Goal: Transaction & Acquisition: Purchase product/service

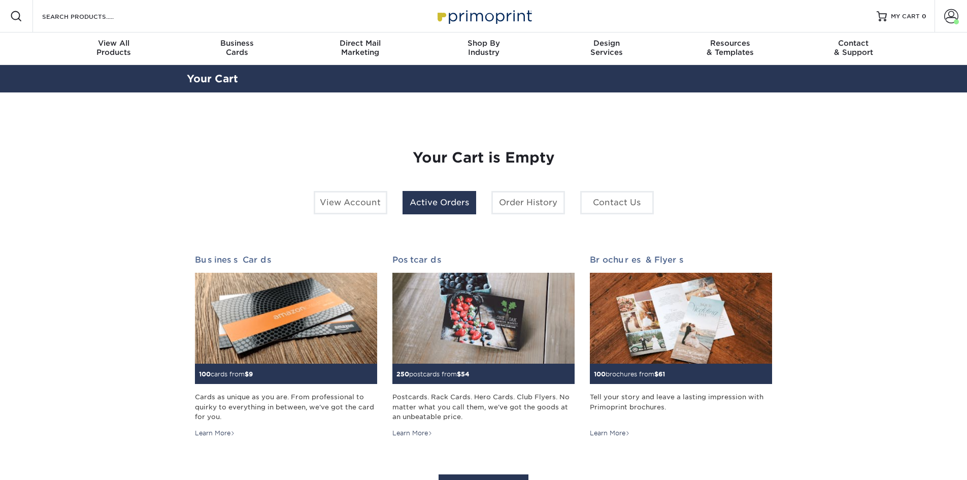
click at [430, 205] on link "Active Orders" at bounding box center [440, 202] width 74 height 23
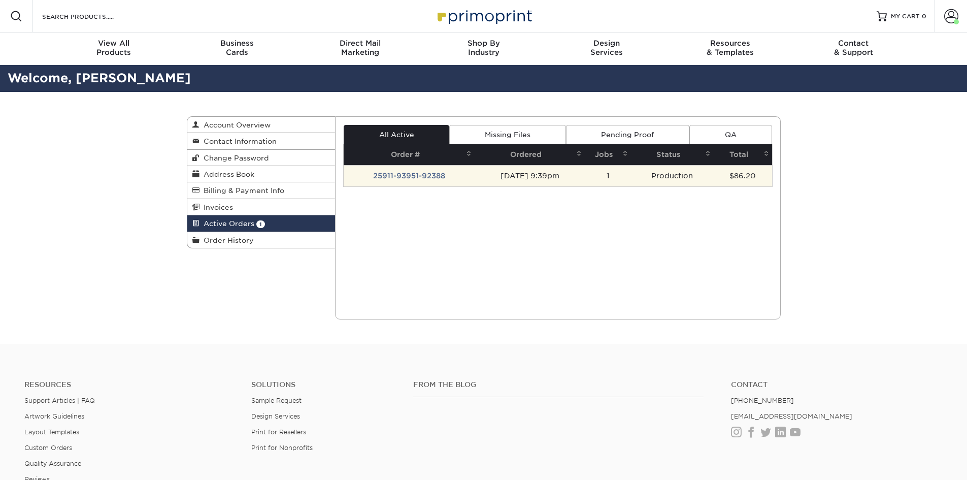
click at [430, 176] on td "25911-93951-92388" at bounding box center [409, 175] width 131 height 21
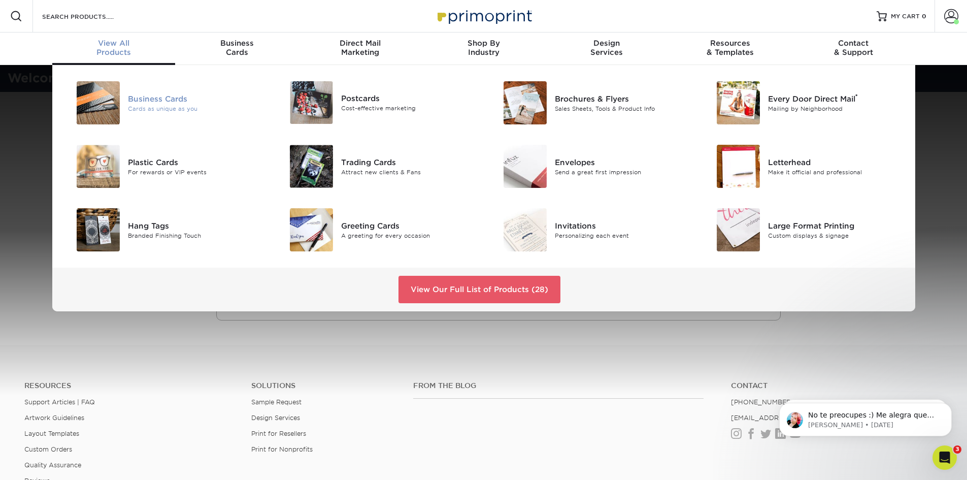
click at [99, 107] on img at bounding box center [98, 102] width 43 height 43
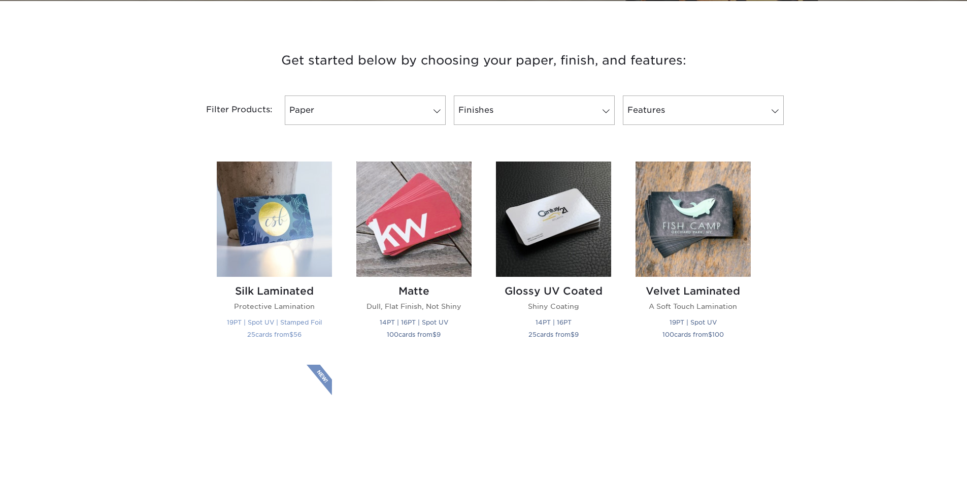
scroll to position [355, 0]
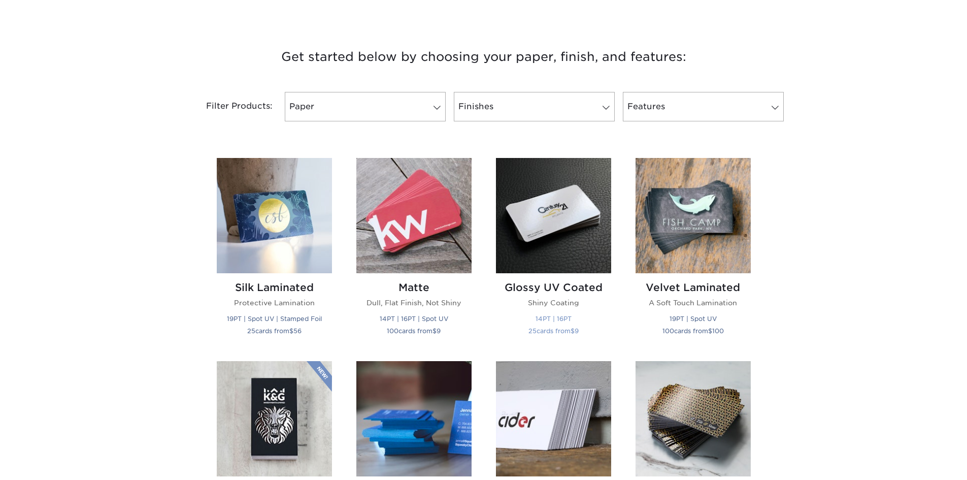
click at [550, 227] on img at bounding box center [553, 215] width 115 height 115
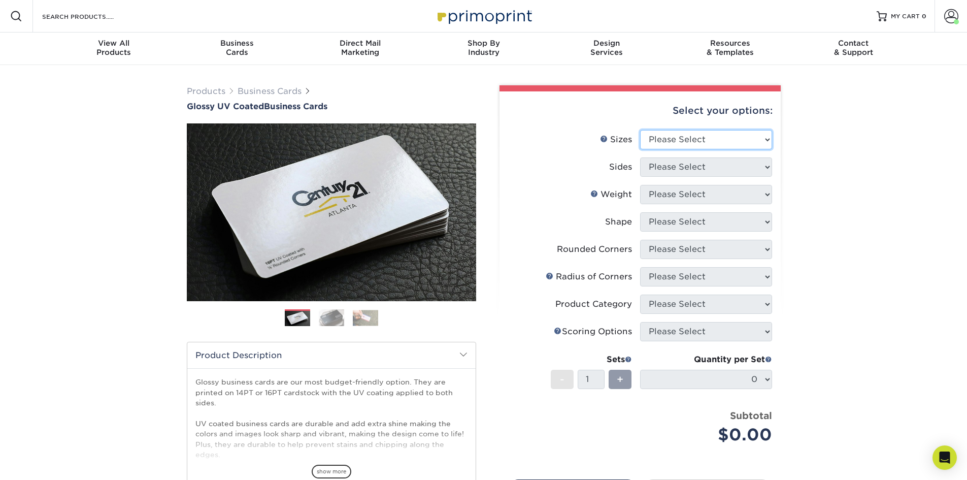
click at [715, 131] on select "Please Select 1.5" x 3.5" - Mini 1.75" x 3.5" - Mini 2" x 2" - Square 2" x 3" -…" at bounding box center [706, 139] width 132 height 19
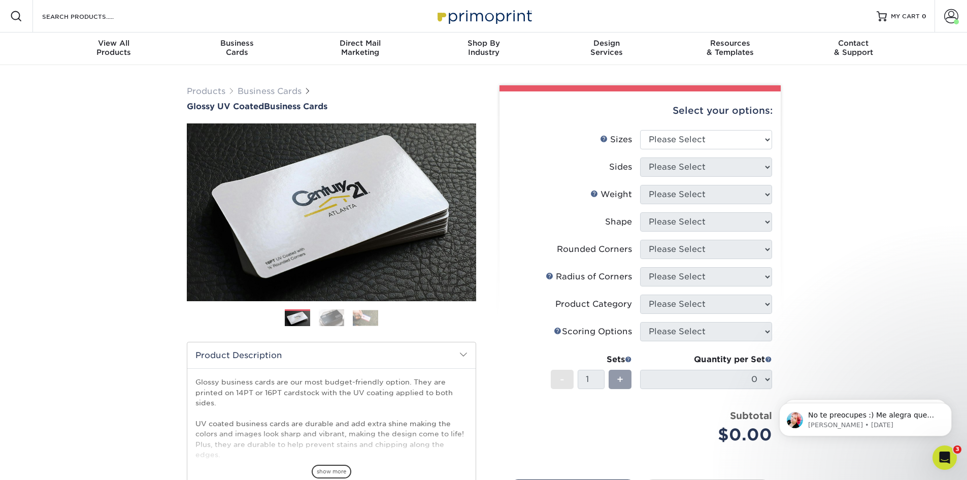
click at [87, 384] on div "Products Business Cards Glossy UV Coated Business Cards Previous Next" at bounding box center [483, 336] width 967 height 542
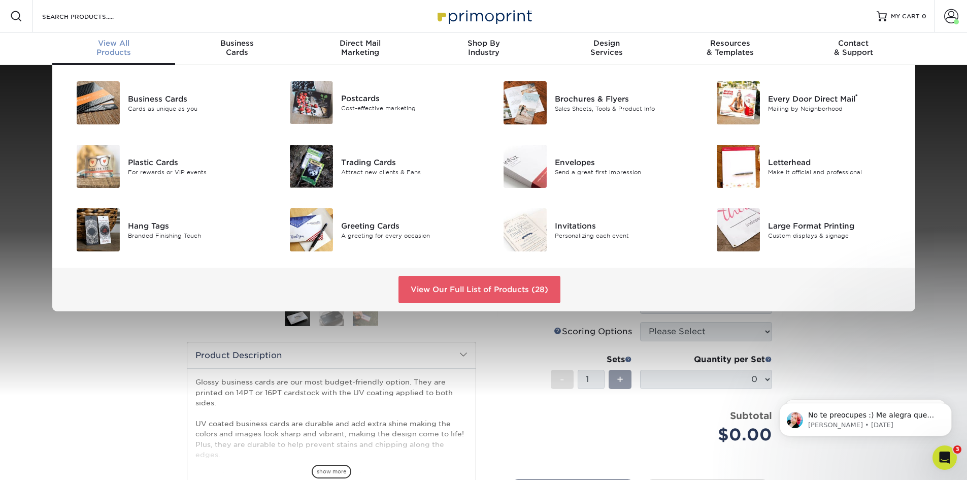
click at [108, 44] on span "View All" at bounding box center [113, 43] width 123 height 9
click at [530, 230] on img at bounding box center [525, 229] width 43 height 43
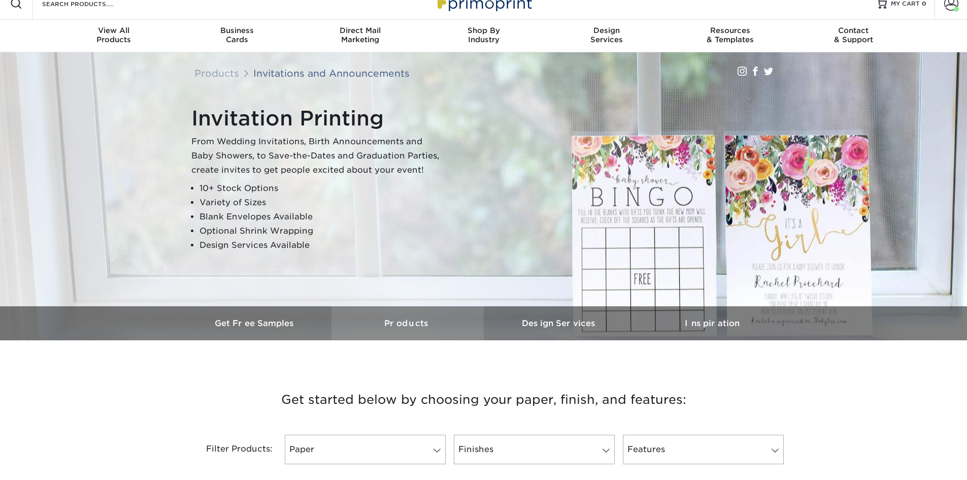
scroll to position [305, 0]
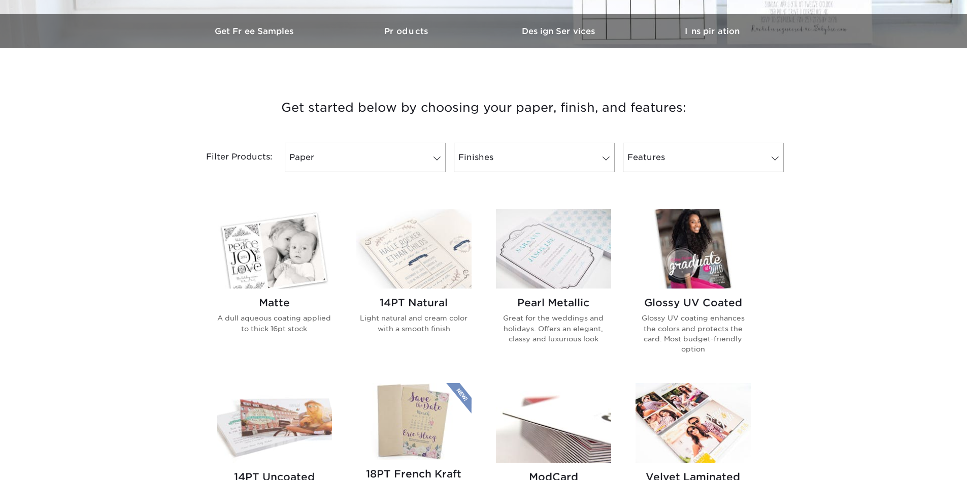
click at [696, 236] on img at bounding box center [693, 249] width 115 height 80
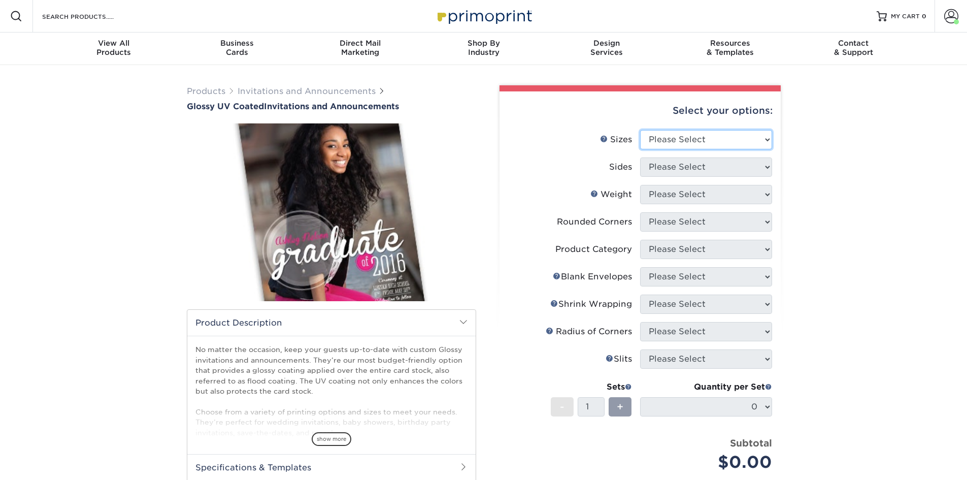
click at [728, 137] on select "Please Select 4.25" x 5.5" 4.25" x 6" 5" x 7" 5.5" x 8.5" 6" x 6"" at bounding box center [706, 139] width 132 height 19
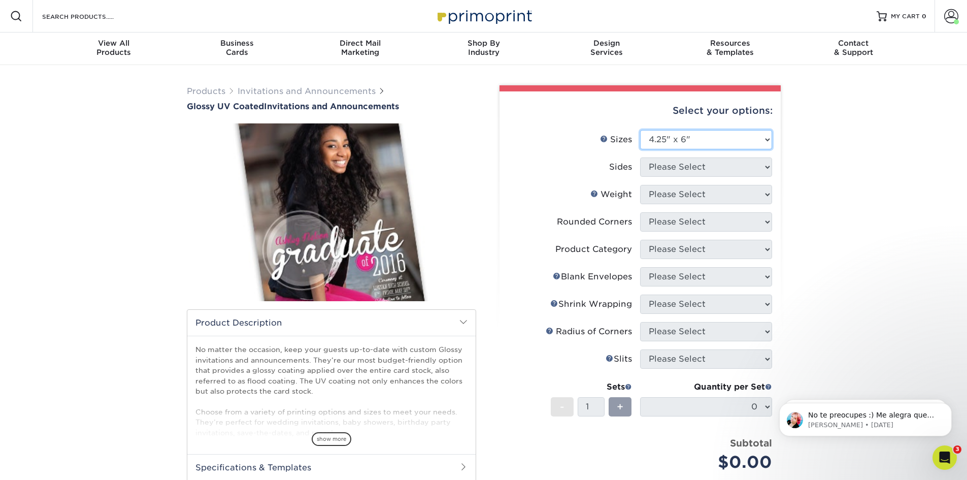
click at [640, 130] on select "Please Select 4.25" x 5.5" 4.25" x 6" 5" x 7" 5.5" x 8.5" 6" x 6"" at bounding box center [706, 139] width 132 height 19
click at [724, 170] on select "Please Select Print Both Sides Print Both Sides - Foil Back Only Print Both Sid…" at bounding box center [706, 166] width 132 height 19
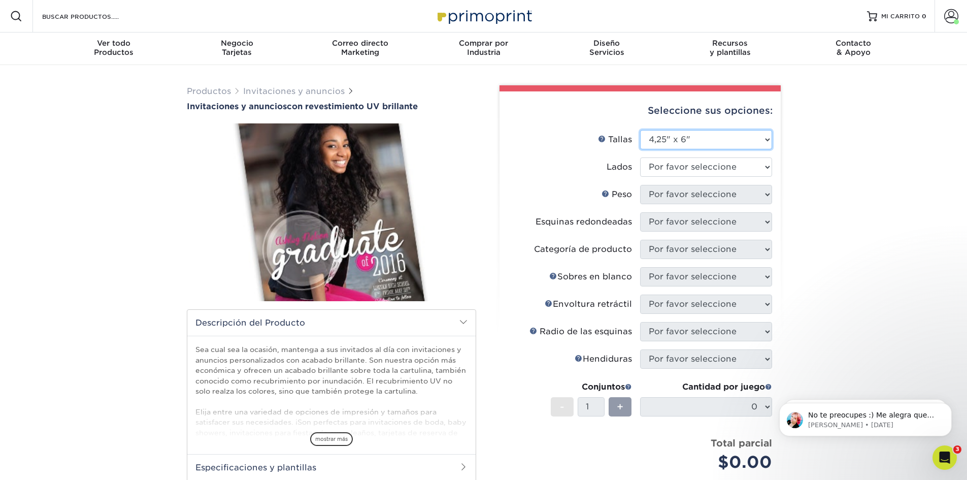
click at [710, 142] on select "Por favor seleccione 4,25" x 5,5" 4,25" x 6" 5" x 7" 5,5" x 8,5" 6" x 6"" at bounding box center [706, 139] width 132 height 19
select select "5.00x7.00"
click at [640, 130] on select "Por favor seleccione 4,25" x 5,5" 4,25" x 6" 5" x 7" 5,5" x 8,5" 6" x 6"" at bounding box center [706, 139] width 132 height 19
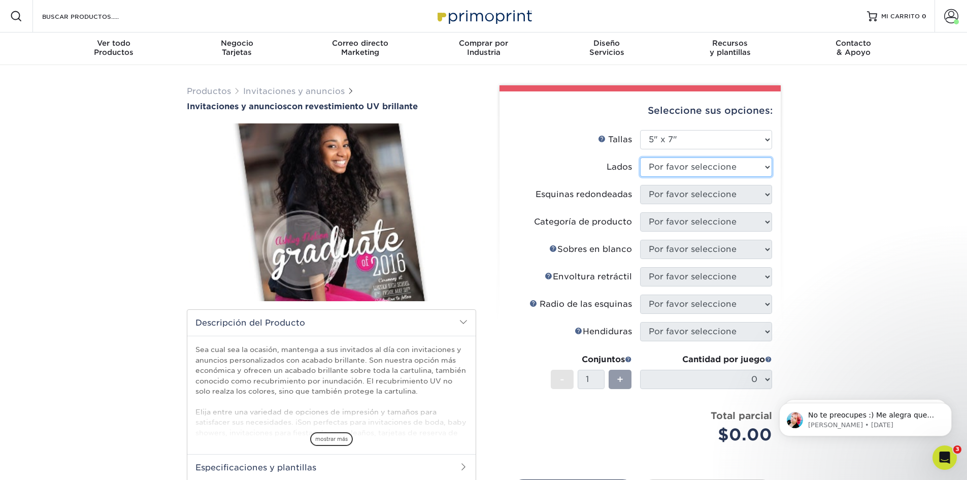
click at [721, 166] on select "Por favor seleccione Imprimir ambos lados Imprimir en ambos lados (solo el reve…" at bounding box center [706, 166] width 132 height 19
select select "13abbda7-1d64-4f25-8bb2-c179b224825d"
click at [640, 157] on select "Por favor seleccione Imprimir ambos lados Imprimir en ambos lados (solo el reve…" at bounding box center [706, 166] width 132 height 19
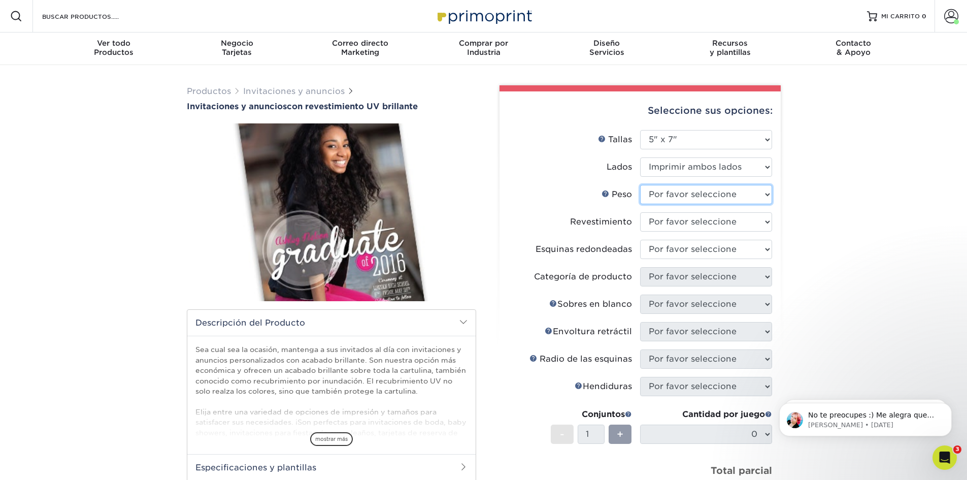
click at [722, 196] on select "Por favor seleccione 16 puntos" at bounding box center [706, 194] width 132 height 19
select select "16PT"
click at [640, 185] on select "Por favor seleccione 16 puntos" at bounding box center [706, 194] width 132 height 19
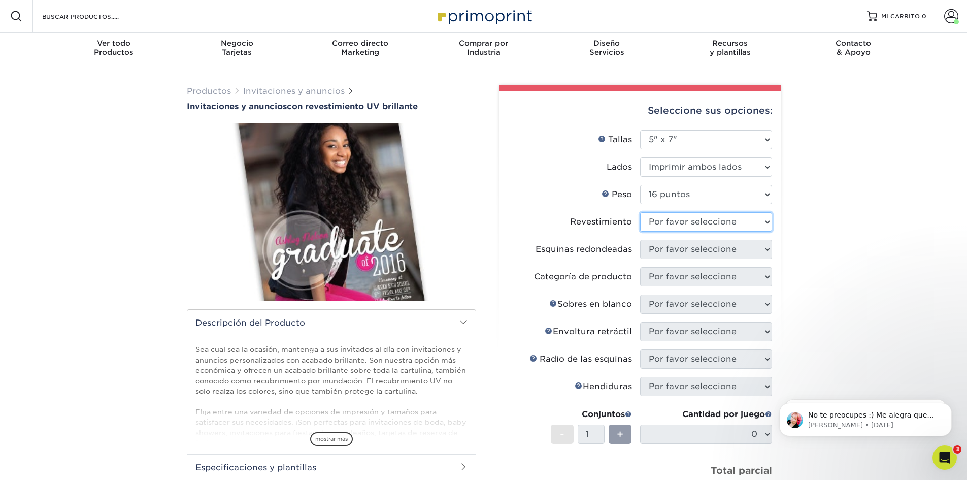
click at [715, 220] on select at bounding box center [706, 221] width 132 height 19
select select "ae367451-b2b8-45df-a344-0f05b6a12993"
click at [640, 212] on select at bounding box center [706, 221] width 132 height 19
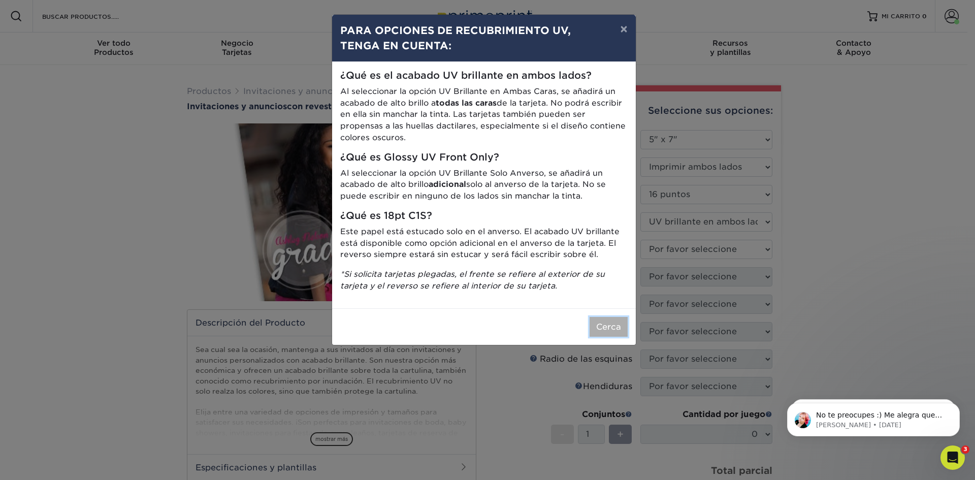
drag, startPoint x: 619, startPoint y: 326, endPoint x: 628, endPoint y: 311, distance: 18.0
click at [619, 326] on font "Cerca" at bounding box center [608, 327] width 25 height 10
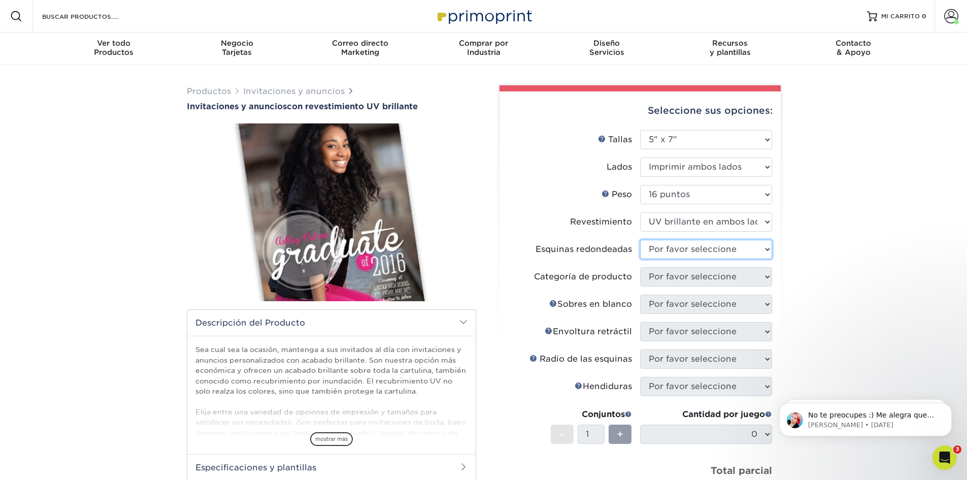
click at [680, 251] on select "Por favor seleccione Sí - Redondear 4 esquinas No" at bounding box center [706, 249] width 132 height 19
select select "0"
click at [640, 240] on select "Por favor seleccione Sí - Redondear 4 esquinas No" at bounding box center [706, 249] width 132 height 19
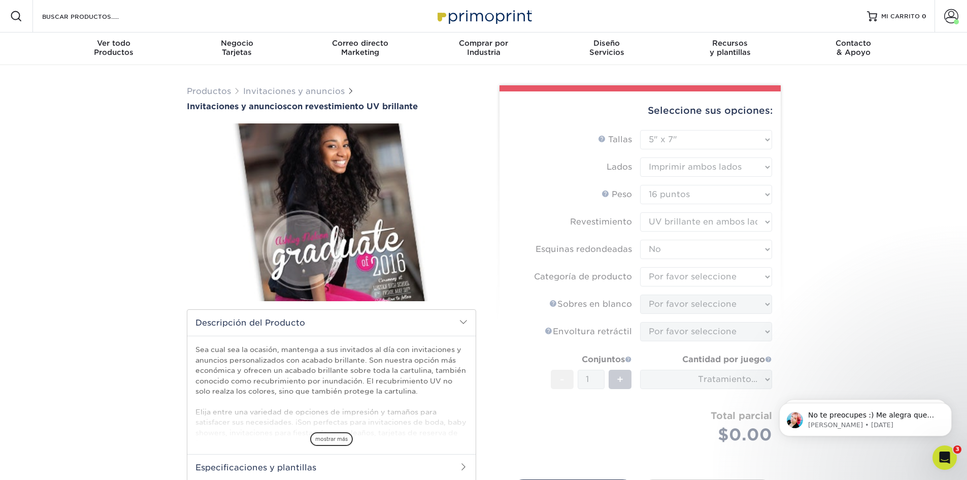
click at [684, 282] on form "Ayuda con los tamaños Tallas Por favor seleccione 4,25" x 5,5" 4,25" x 6" 5" x …" at bounding box center [640, 299] width 265 height 338
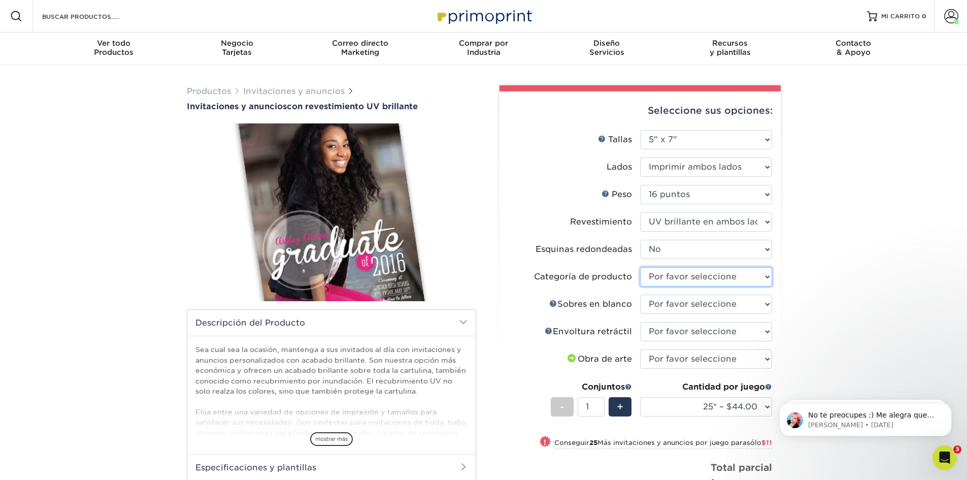
click at [684, 275] on select "Por favor seleccione Tarjetas de anuncio" at bounding box center [706, 276] width 132 height 19
select select "afc43903-b91d-4869-9f05-9fa1eb7dcbea"
click at [640, 267] on select "Por favor seleccione Tarjetas de anuncio" at bounding box center [706, 276] width 132 height 19
click at [673, 303] on select "Por favor seleccione No se permiten sobres en blanco Sí 25 Sobres A7 Sí 50 Sobr…" at bounding box center [706, 303] width 132 height 19
select select "9f137334-7cf0-4a73-8a74-a4df662606ea"
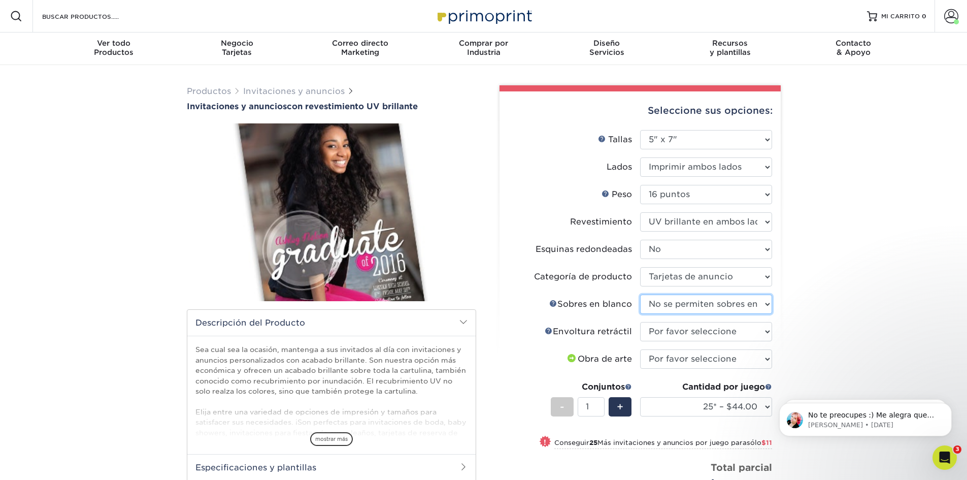
click at [640, 294] on select "Por favor seleccione No se permiten sobres en blanco Sí 25 Sobres A7 Sí 50 Sobr…" at bounding box center [706, 303] width 132 height 19
click at [678, 329] on select "Por favor seleccione Sin envoltura retráctil Envoltura retráctil 100 por paquet…" at bounding box center [706, 331] width 132 height 19
select select "c8749376-e7da-41d0-b3dc-647faf84d907"
click at [640, 322] on select "Por favor seleccione Sin envoltura retráctil Envoltura retráctil 100 por paquet…" at bounding box center [706, 331] width 132 height 19
click at [695, 363] on select "Por favor seleccione Subiré archivos Necesito un diseño - $100" at bounding box center [706, 358] width 132 height 19
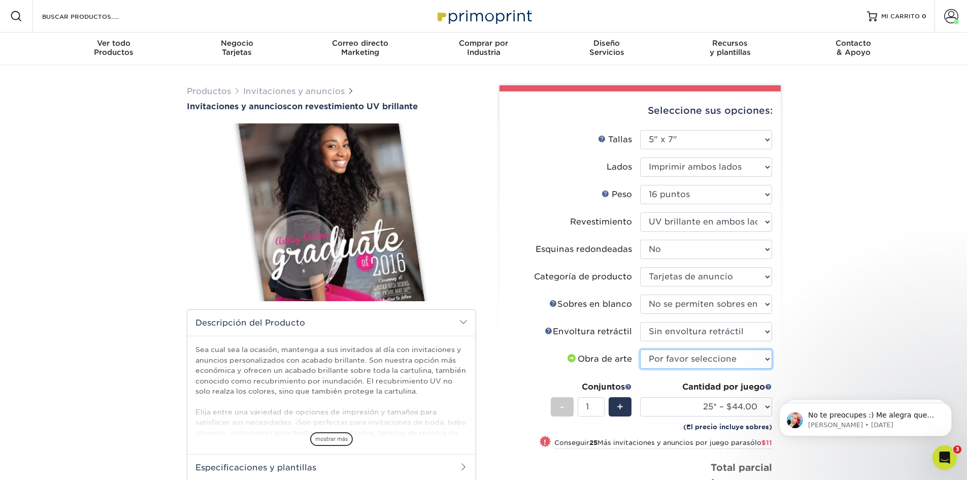
select select "upload"
click at [640, 349] on select "Por favor seleccione Subiré archivos Necesito un diseño - $100" at bounding box center [706, 358] width 132 height 19
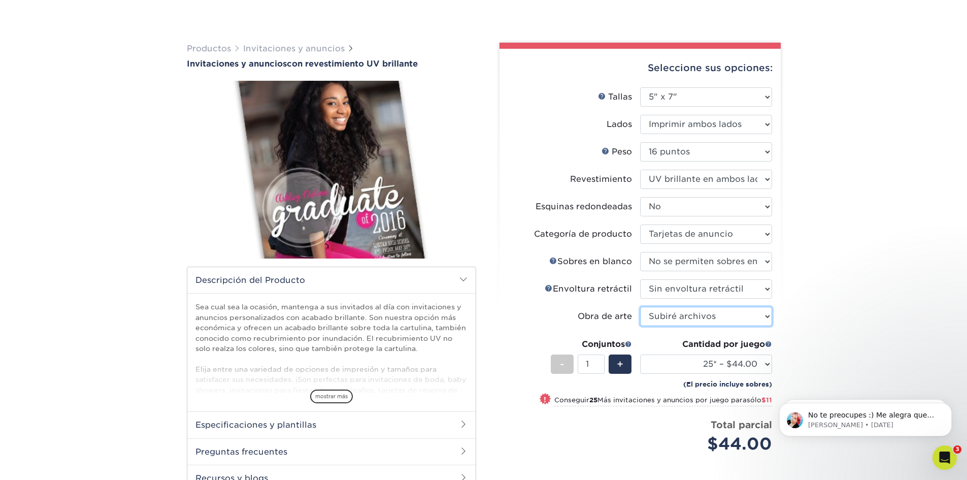
scroll to position [102, 0]
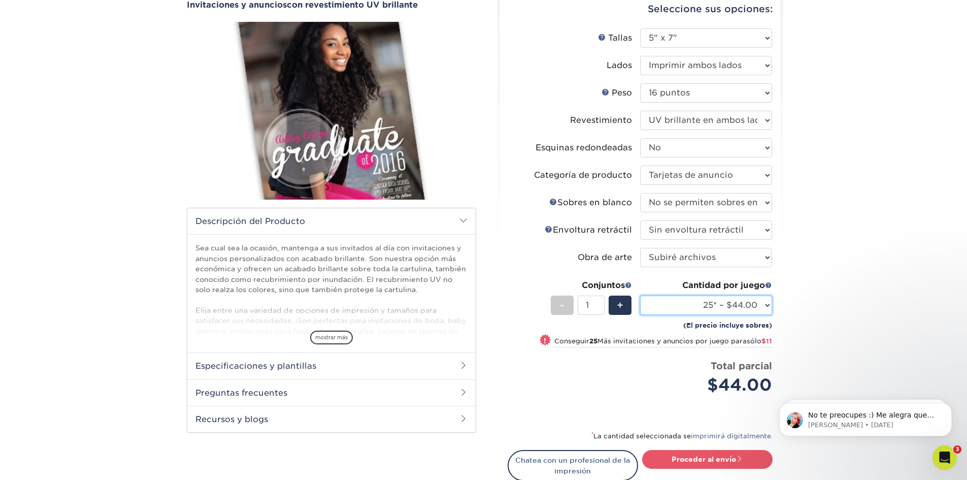
click at [686, 305] on select "25* – $44.00 50* – $55.00 100* – $74.00 250* – $133.00 500 – $133.00 1000 – $22…" at bounding box center [706, 304] width 132 height 19
click at [734, 121] on select at bounding box center [706, 120] width 132 height 19
select select "1e8116af-acfc-44b1-83dc-8181aa338834"
click at [640, 111] on select at bounding box center [706, 120] width 132 height 19
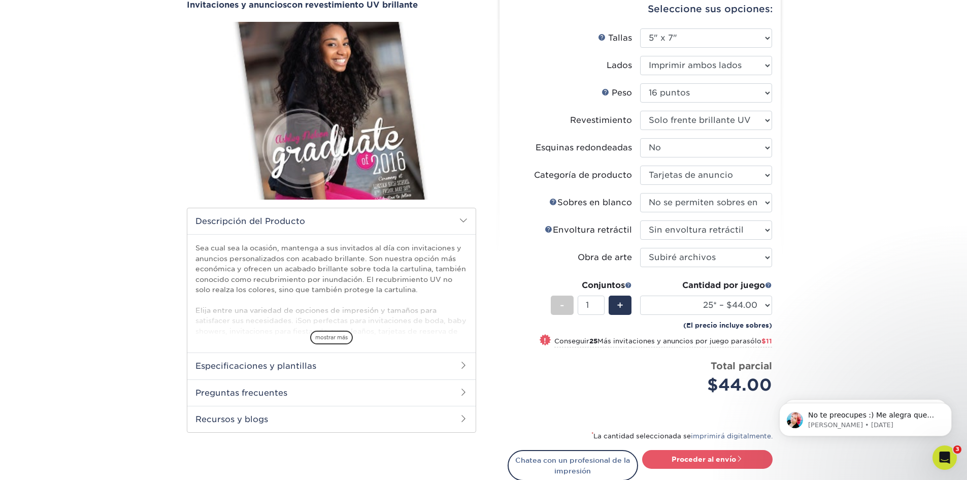
select select "-1"
select select
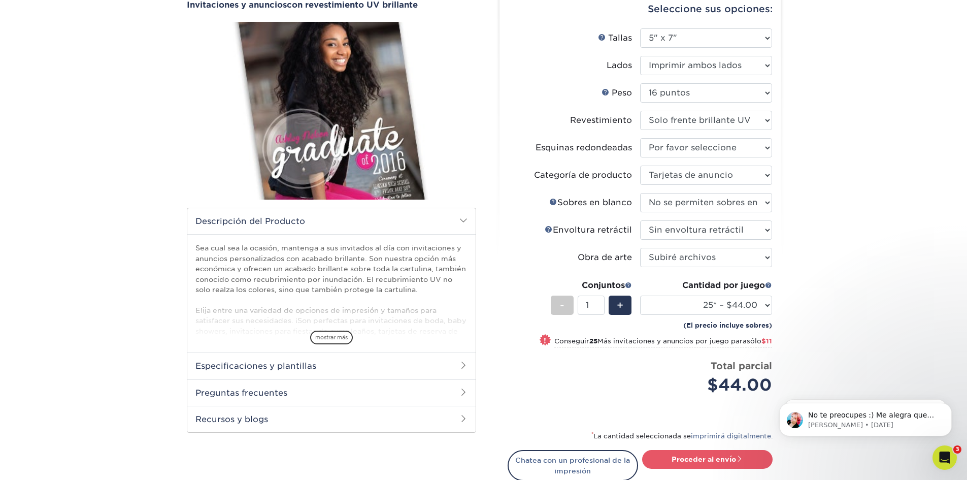
select select "-1"
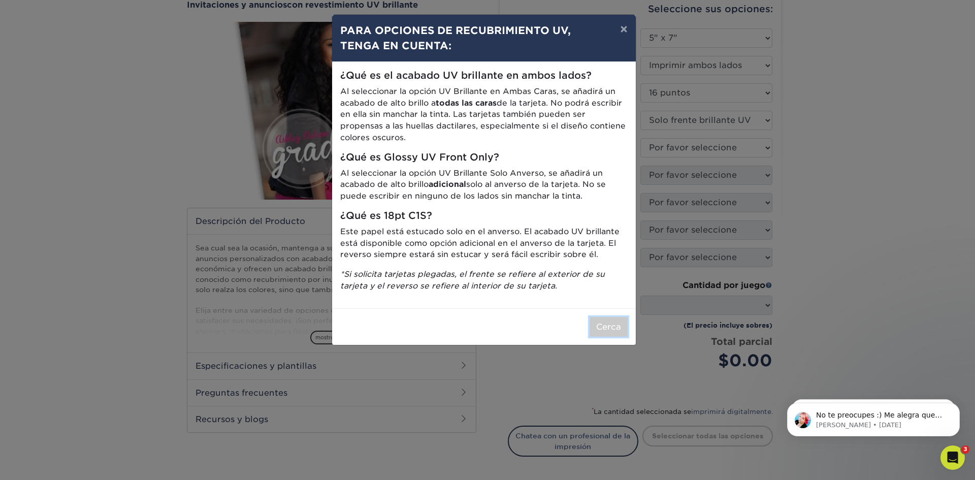
drag, startPoint x: 612, startPoint y: 333, endPoint x: 620, endPoint y: 328, distance: 8.9
click at [612, 332] on button "Cerca" at bounding box center [608, 327] width 38 height 20
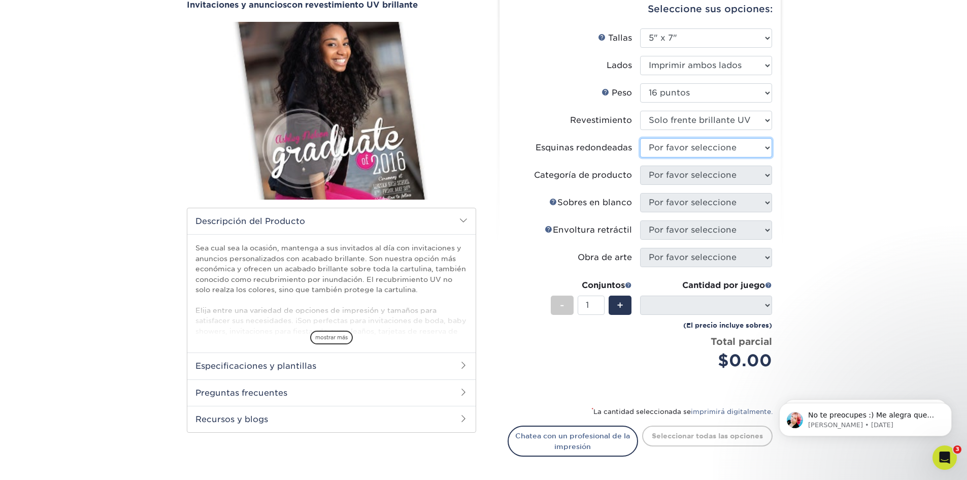
click at [708, 143] on select "Por favor seleccione Sí - Redondear 4 esquinas No" at bounding box center [706, 147] width 132 height 19
select select "0"
click at [640, 138] on select "Por favor seleccione Sí - Redondear 4 esquinas No" at bounding box center [706, 147] width 132 height 19
select select "-1"
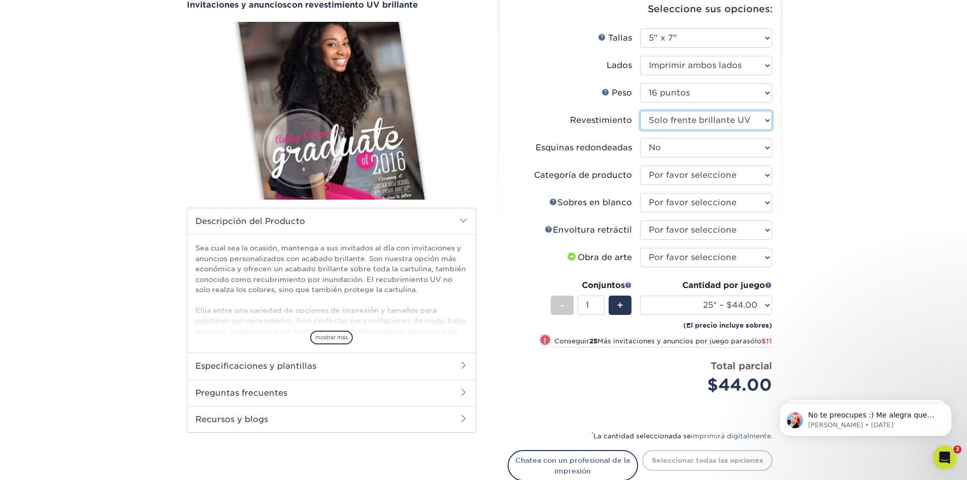
click at [721, 123] on select at bounding box center [706, 120] width 132 height 19
select select "ae367451-b2b8-45df-a344-0f05b6a12993"
click at [640, 111] on select at bounding box center [706, 120] width 132 height 19
select select "-1"
select select
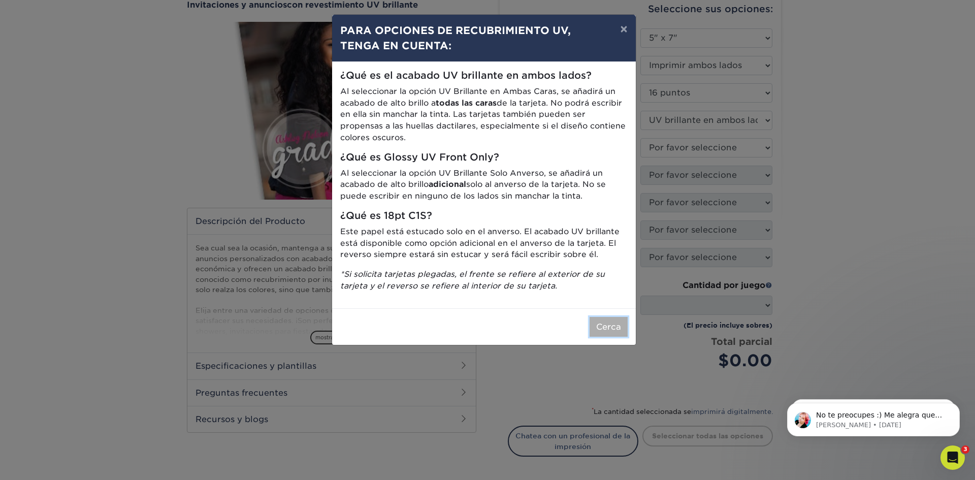
click at [618, 325] on font "Cerca" at bounding box center [608, 327] width 25 height 10
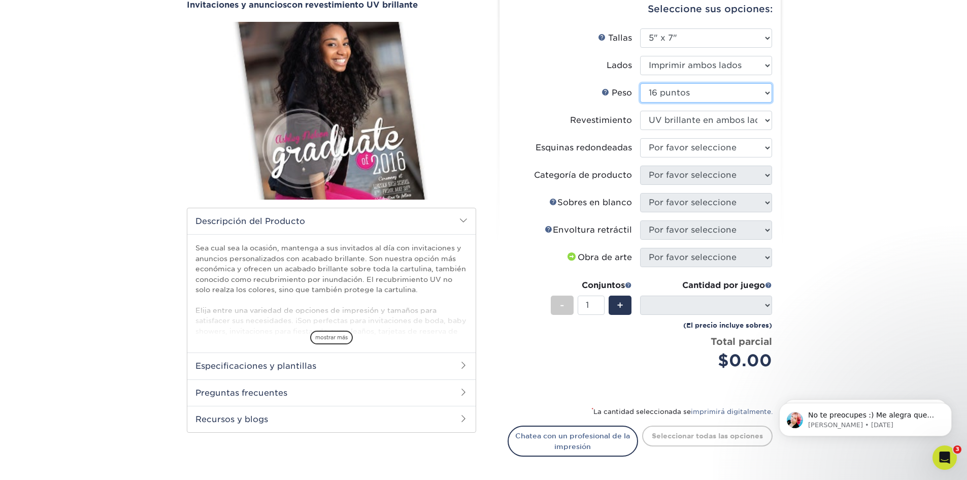
click at [724, 96] on select "Por favor seleccione 16 puntos" at bounding box center [706, 92] width 132 height 19
click at [735, 151] on select "Por favor seleccione Sí - Redondear 4 esquinas No" at bounding box center [706, 147] width 132 height 19
select select "0"
click at [640, 138] on select "Por favor seleccione Sí - Redondear 4 esquinas No" at bounding box center [706, 147] width 132 height 19
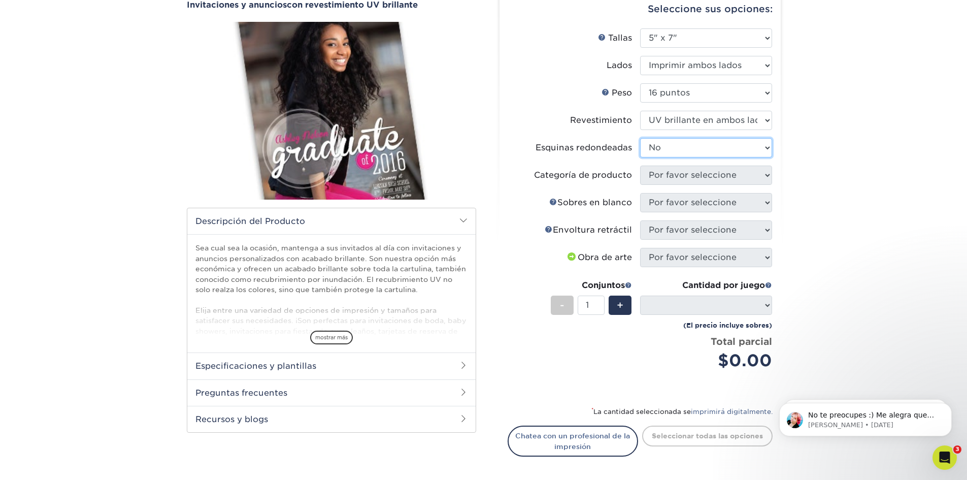
select select "-1"
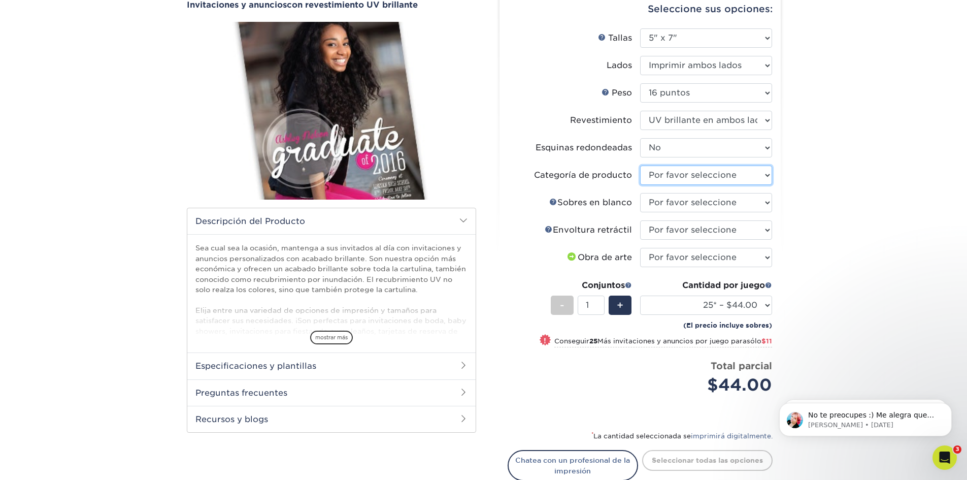
click at [704, 176] on select "Por favor seleccione Tarjetas de anuncio" at bounding box center [706, 175] width 132 height 19
select select "afc43903-b91d-4869-9f05-9fa1eb7dcbea"
click at [640, 166] on select "Por favor seleccione Tarjetas de anuncio" at bounding box center [706, 175] width 132 height 19
click at [697, 202] on select "Por favor seleccione No se permiten sobres en blanco Sí 25 Sobres A7 Sí 50 Sobr…" at bounding box center [706, 202] width 132 height 19
select select "9f137334-7cf0-4a73-8a74-a4df662606ea"
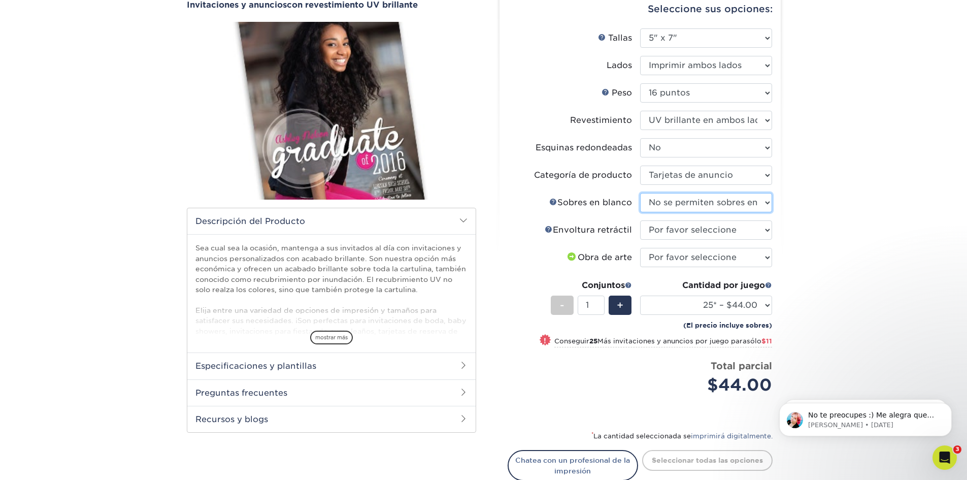
click at [640, 193] on select "Por favor seleccione No se permiten sobres en blanco Sí 25 Sobres A7 Sí 50 Sobr…" at bounding box center [706, 202] width 132 height 19
click at [694, 228] on select "Por favor seleccione Sin envoltura retráctil Envoltura retráctil 100 por paquet…" at bounding box center [706, 229] width 132 height 19
select select "c8749376-e7da-41d0-b3dc-647faf84d907"
click at [640, 220] on select "Por favor seleccione Sin envoltura retráctil Envoltura retráctil 100 por paquet…" at bounding box center [706, 229] width 132 height 19
click at [683, 260] on select "Por favor seleccione Subiré archivos Necesito un diseño - $100" at bounding box center [706, 257] width 132 height 19
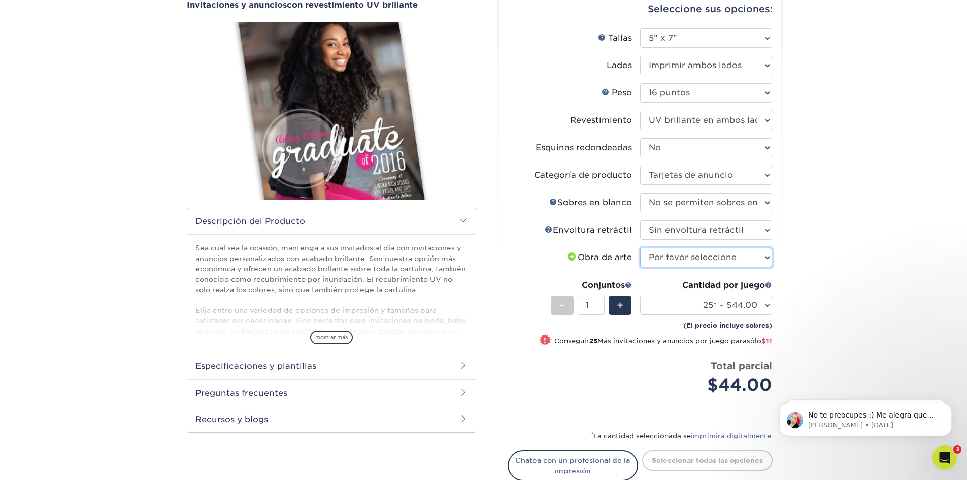
select select "upload"
click at [640, 248] on select "Por favor seleccione Subiré archivos Necesito un diseño - $100" at bounding box center [706, 257] width 132 height 19
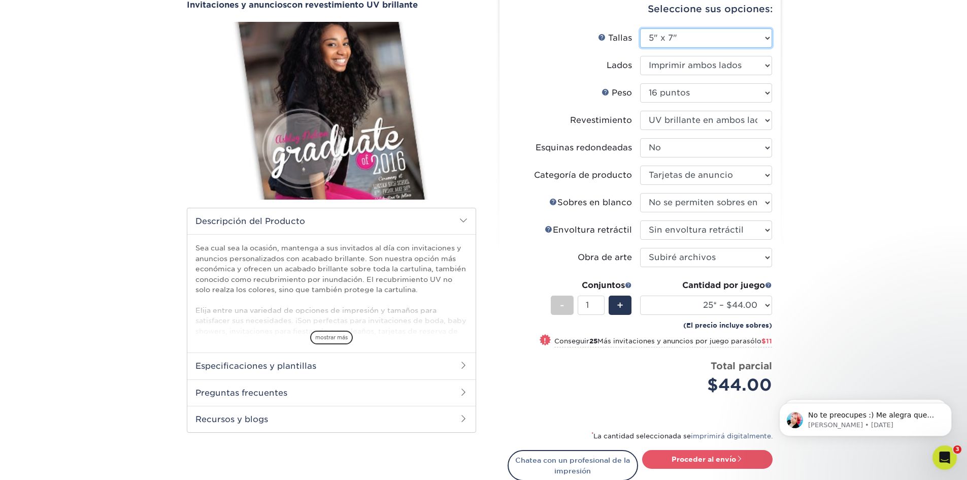
click at [708, 38] on select "Por favor seleccione 4,25" x 5,5" 4,25" x 6" 5" x 7" 5,5" x 8,5" 6" x 6"" at bounding box center [706, 37] width 132 height 19
select select "4.25x6.00"
click at [640, 28] on select "Por favor seleccione 4,25" x 5,5" 4,25" x 6" 5" x 7" 5,5" x 8,5" 6" x 6"" at bounding box center [706, 37] width 132 height 19
select select "-1"
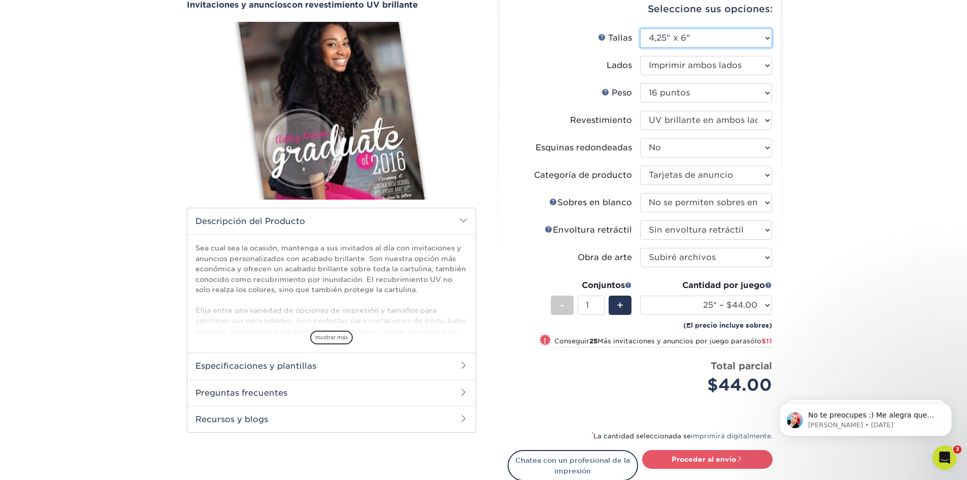
select select "-1"
select select
select select "-1"
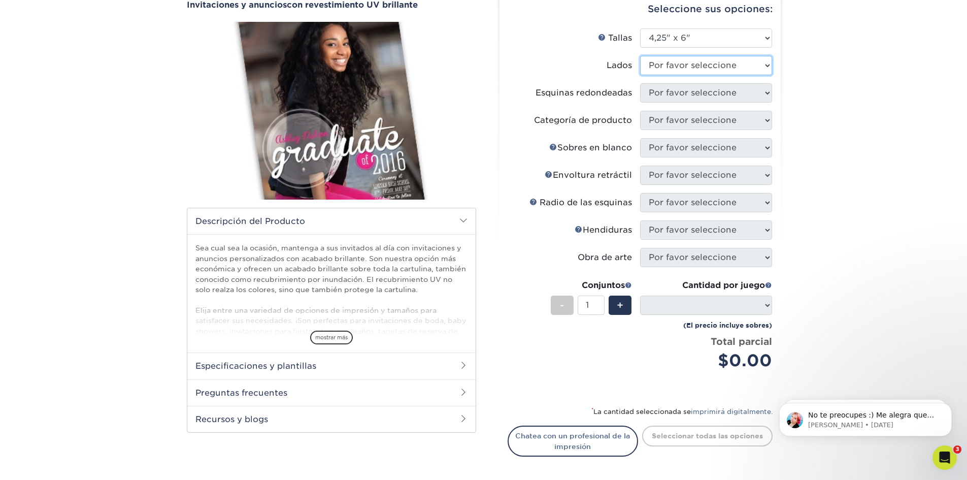
click at [711, 69] on select "Por favor seleccione Imprimir ambos lados Imprimir en ambos lados (solo el reve…" at bounding box center [706, 65] width 132 height 19
select select "13abbda7-1d64-4f25-8bb2-c179b224825d"
click at [640, 56] on select "Por favor seleccione Imprimir ambos lados Imprimir en ambos lados (solo el reve…" at bounding box center [706, 65] width 132 height 19
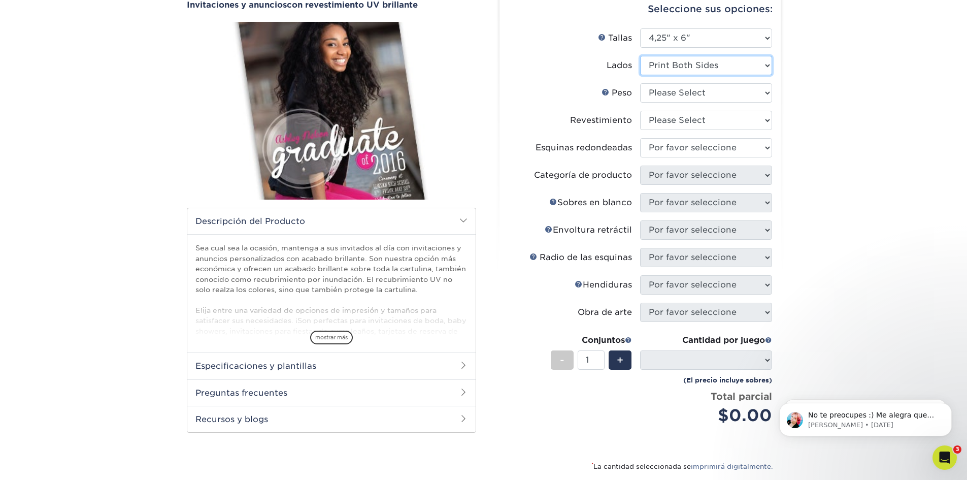
select select
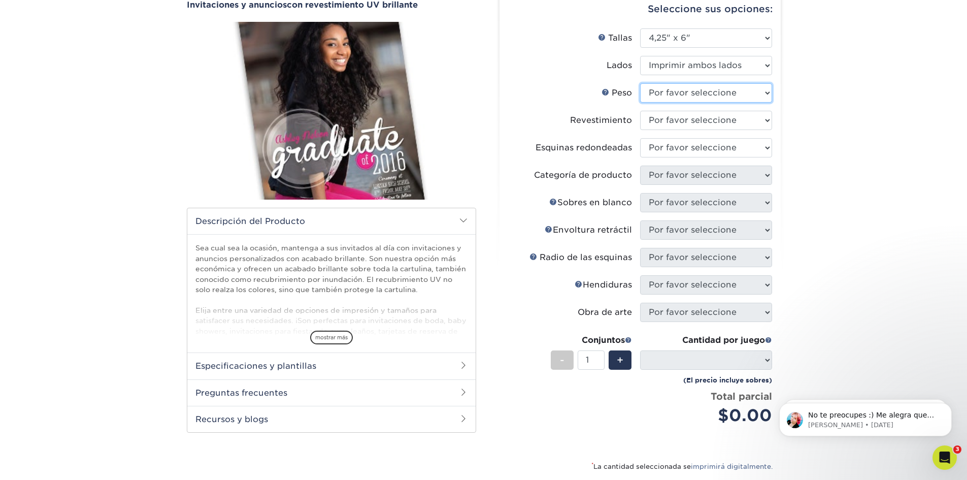
click at [716, 91] on select "Por favor seleccione 16 puntos" at bounding box center [706, 92] width 132 height 19
select select "16PT"
click at [640, 83] on select "Por favor seleccione 16 puntos" at bounding box center [706, 92] width 132 height 19
select select
click at [696, 117] on select at bounding box center [706, 120] width 132 height 19
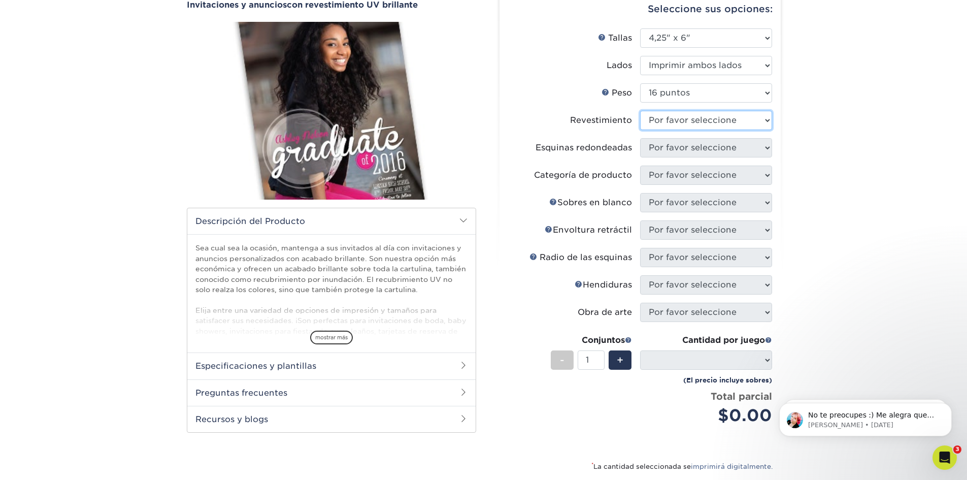
select select "ae367451-b2b8-45df-a344-0f05b6a12993"
click at [640, 111] on select at bounding box center [706, 120] width 132 height 19
select select
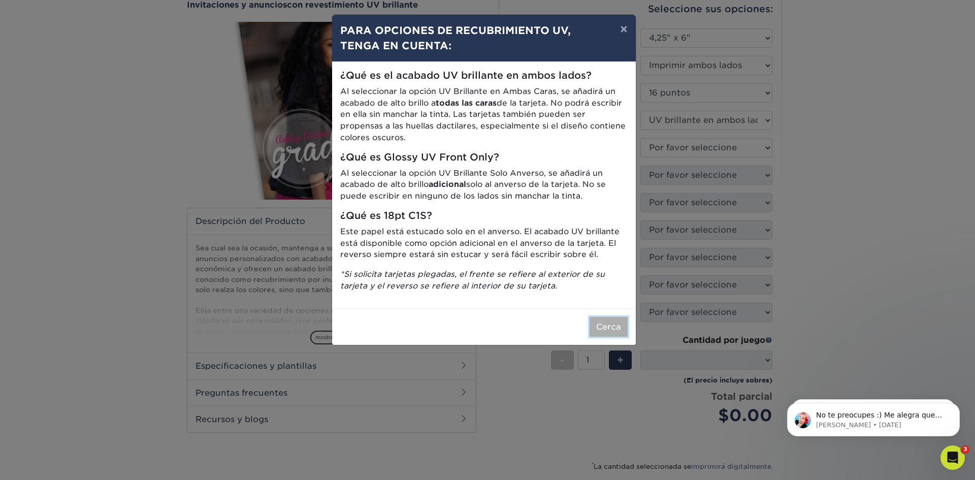
click at [600, 324] on font "Cerca" at bounding box center [608, 327] width 25 height 10
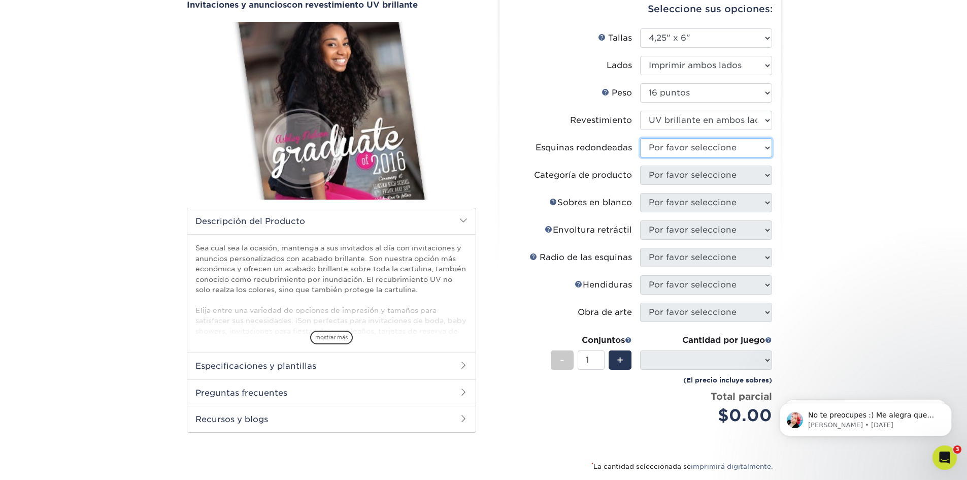
click at [687, 146] on select "Por favor seleccione Sí - Redondear 4 esquinas No" at bounding box center [706, 147] width 132 height 19
select select "0"
click at [640, 138] on select "Por favor seleccione Sí - Redondear 4 esquinas No" at bounding box center [706, 147] width 132 height 19
select select "-1"
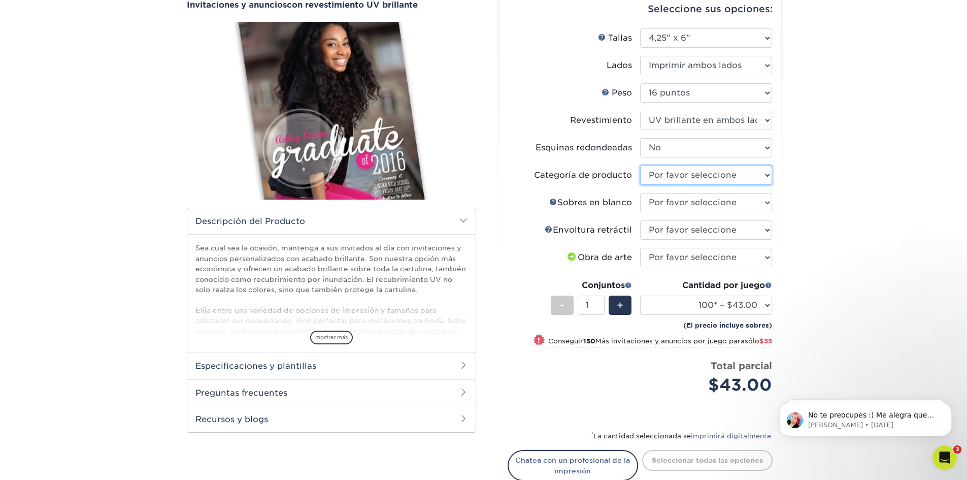
click at [664, 175] on select "Por favor seleccione Tarjetas de anuncio" at bounding box center [706, 175] width 132 height 19
select select "afc43903-b91d-4869-9f05-9fa1eb7dcbea"
click at [640, 166] on select "Por favor seleccione Tarjetas de anuncio" at bounding box center [706, 175] width 132 height 19
click at [665, 201] on select "Por favor seleccione No se permiten sobres en blanco Sí 100 sobres A6 Sí 250 So…" at bounding box center [706, 202] width 132 height 19
select select "9f137334-7cf0-4a73-8a74-a4df662606ea"
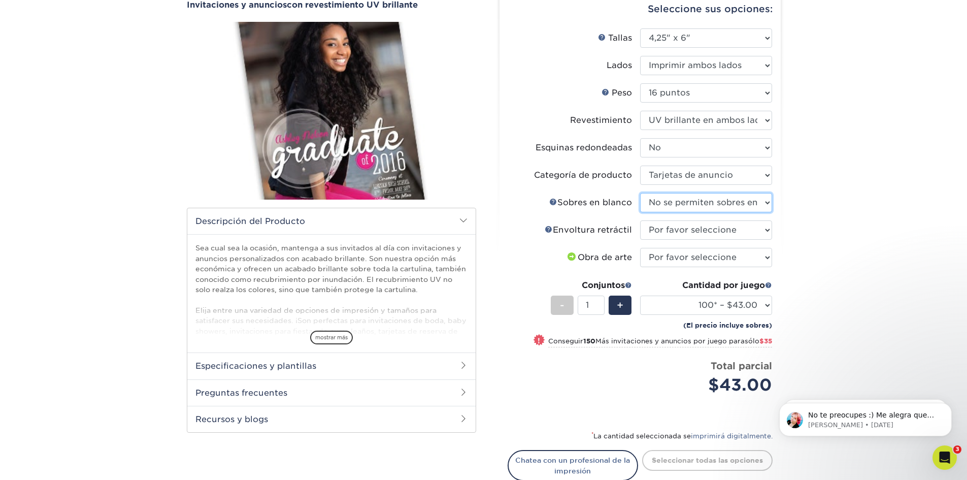
click at [640, 193] on select "Por favor seleccione No se permiten sobres en blanco Sí 100 sobres A6 Sí 250 So…" at bounding box center [706, 202] width 132 height 19
click at [689, 233] on select "Por favor seleccione Sin envoltura retráctil Envoltura retráctil 100 por paquet…" at bounding box center [706, 229] width 132 height 19
select select "c8749376-e7da-41d0-b3dc-647faf84d907"
click at [640, 220] on select "Por favor seleccione Sin envoltura retráctil Envoltura retráctil 100 por paquet…" at bounding box center [706, 229] width 132 height 19
click at [689, 256] on select "Por favor seleccione Subiré archivos Necesito un diseño - $100" at bounding box center [706, 257] width 132 height 19
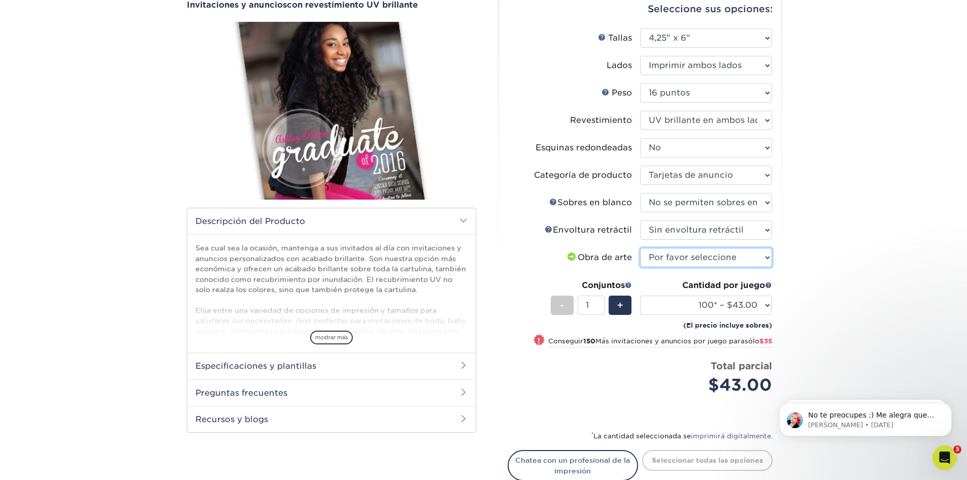
select select "upload"
click at [640, 248] on select "Por favor seleccione Subiré archivos Necesito un diseño - $100" at bounding box center [706, 257] width 132 height 19
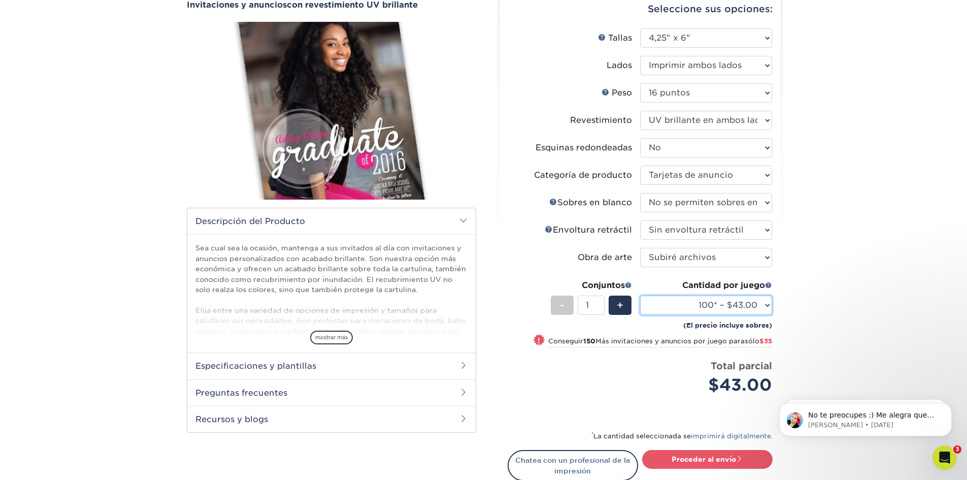
click at [677, 303] on select "100* – $43.00 250* – $78.00 500 – $93.00 1000 – $105.00 2500 – $234.00 5000 – $…" at bounding box center [706, 304] width 132 height 19
click at [679, 307] on select "100* – $43.00 250* – $78.00 500 – $93.00 1000 – $105.00 2500 – $234.00 5000 – $…" at bounding box center [706, 304] width 132 height 19
click at [640, 295] on select "100* – $43.00 250* – $78.00 500 – $93.00 1000 – $105.00 2500 – $234.00 5000 – $…" at bounding box center [706, 304] width 132 height 19
click at [674, 304] on select "100* – $43.00 250* – $78.00 500 – $93.00 1000 – $105.00 2500 – $234.00 5000 – $…" at bounding box center [706, 304] width 132 height 19
click at [640, 295] on select "100* – $43.00 250* – $78.00 500 – $93.00 1000 – $105.00 2500 – $234.00 5000 – $…" at bounding box center [706, 304] width 132 height 19
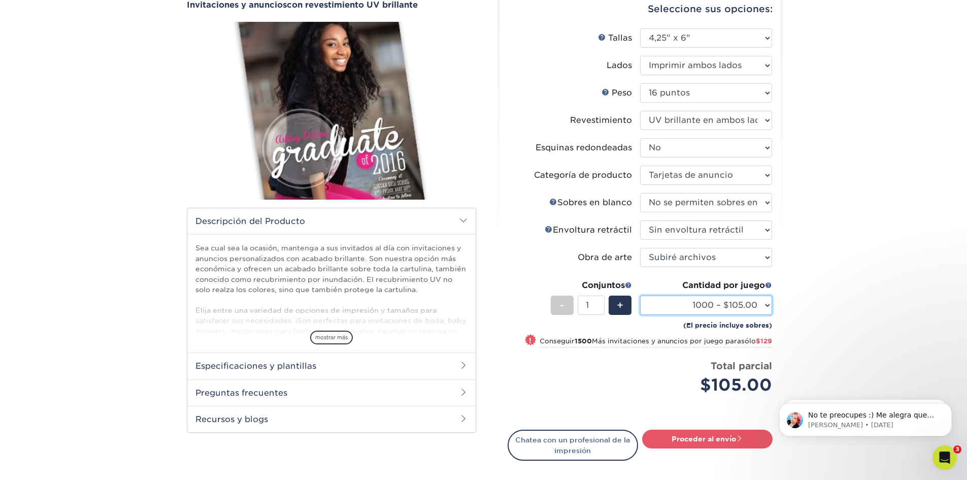
click at [675, 305] on select "100* – $43.00 250* – $78.00 500 – $93.00 1000 – $105.00 2500 – $234.00 5000 – $…" at bounding box center [706, 304] width 132 height 19
select select "250* – $78.00"
click at [640, 295] on select "100* – $43.00 250* – $78.00 500 – $93.00 1000 – $105.00 2500 – $234.00 5000 – $…" at bounding box center [706, 304] width 132 height 19
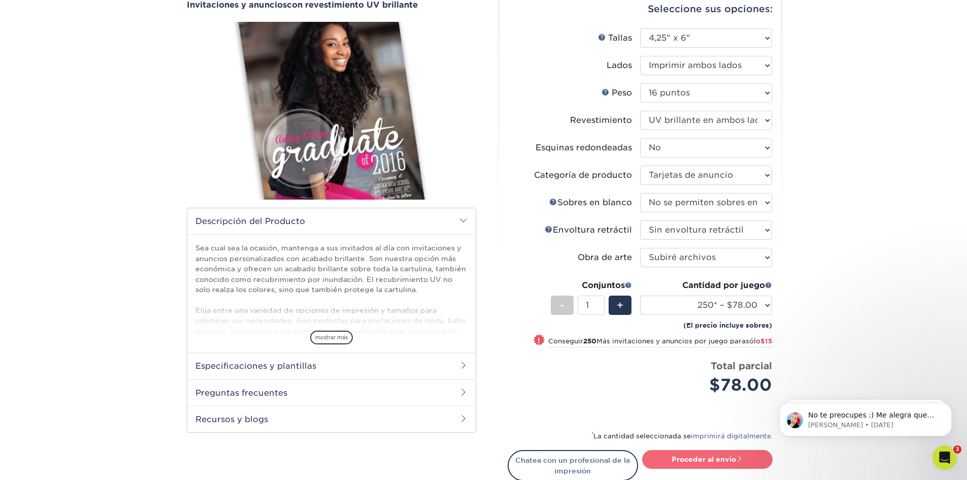
click at [729, 457] on font "Proceder al envío" at bounding box center [704, 459] width 64 height 8
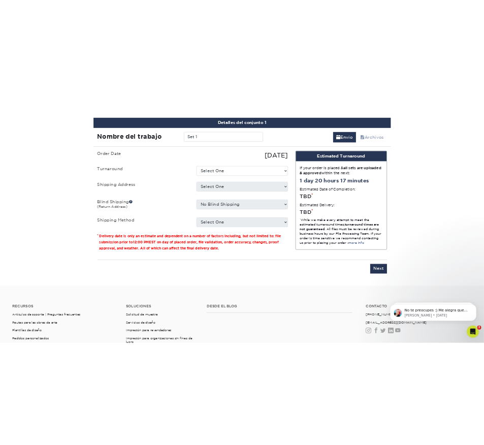
scroll to position [589, 0]
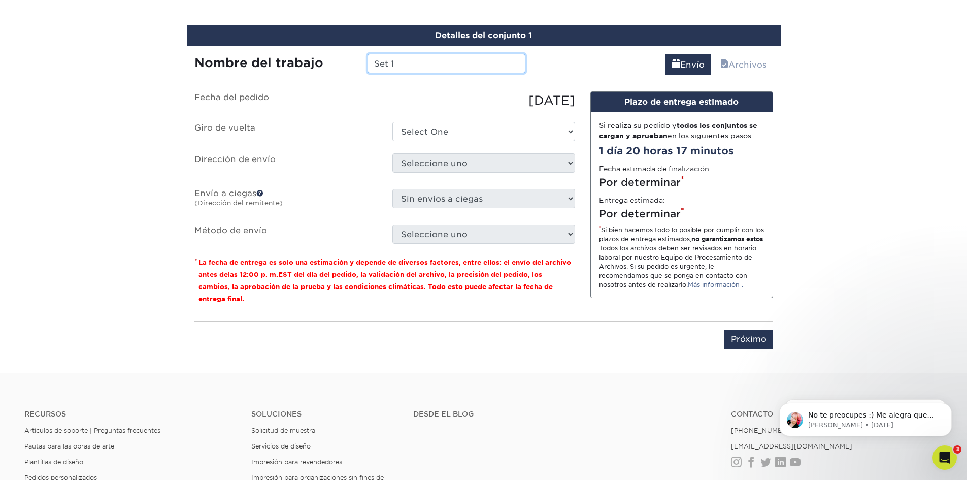
click at [404, 65] on input "Set 1" at bounding box center [447, 63] width 158 height 19
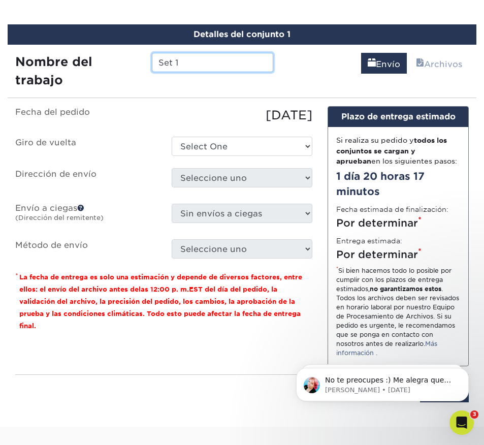
click at [190, 61] on input "Set 1" at bounding box center [212, 62] width 121 height 19
click at [120, 62] on div "Nombre del trabajo Set 1" at bounding box center [144, 71] width 273 height 37
type input "alaisha beauty"
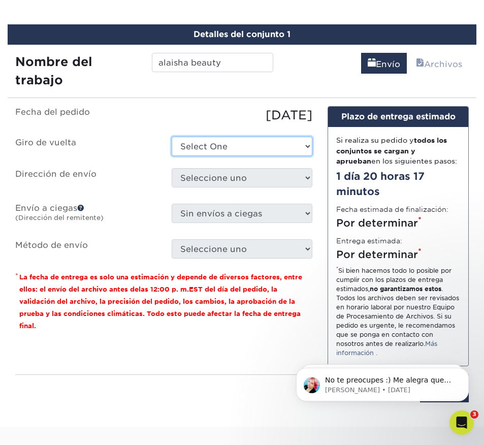
click at [283, 136] on ul "Fecha del pedido 13/09/2025 Giro de vuelta Select One 2-4 Business Days 2 Day N…" at bounding box center [163, 182] width 297 height 152
click at [172, 137] on select "Select One 2-4 Business Days 2 Day Next Business Day" at bounding box center [242, 146] width 141 height 19
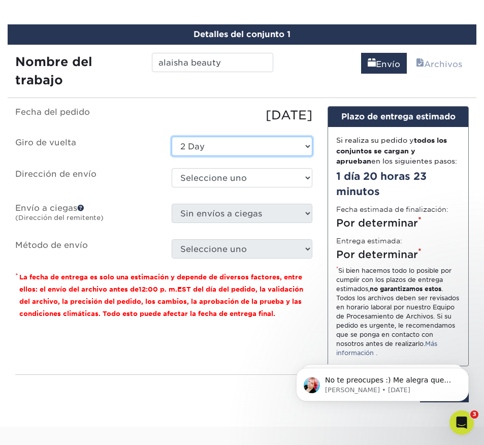
click at [238, 151] on select "Select One 2-4 Business Days 2 Day Next Business Day" at bounding box center [242, 146] width 141 height 19
select select "071d3a29-c45e-4d37-88ce-e4a6ccadaa9f"
click at [172, 137] on select "Select One 2-4 Business Days 2 Day Next Business Day" at bounding box center [242, 146] width 141 height 19
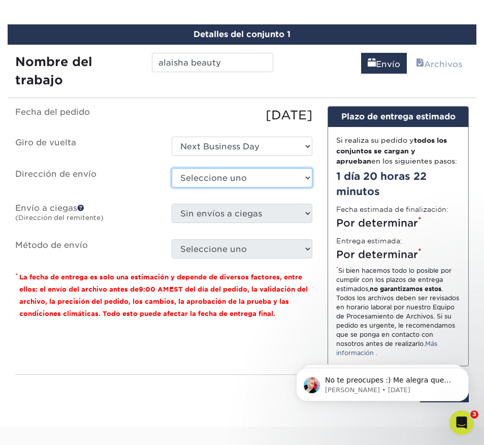
click at [229, 178] on select "Seleccione uno gráficos y letreros + Agregar nueva dirección" at bounding box center [242, 177] width 141 height 19
select select "281527"
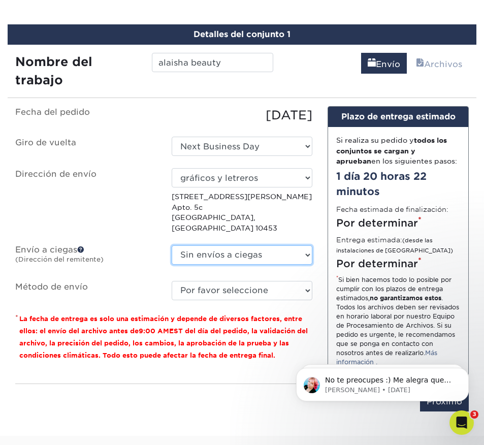
click at [221, 245] on select "Sin envíos a ciegas gráficos y letreros + Agregar nueva dirección" at bounding box center [242, 254] width 141 height 19
select select "281527"
click at [172, 245] on select "Sin envíos a ciegas gráficos y letreros + Agregar nueva dirección" at bounding box center [242, 254] width 141 height 19
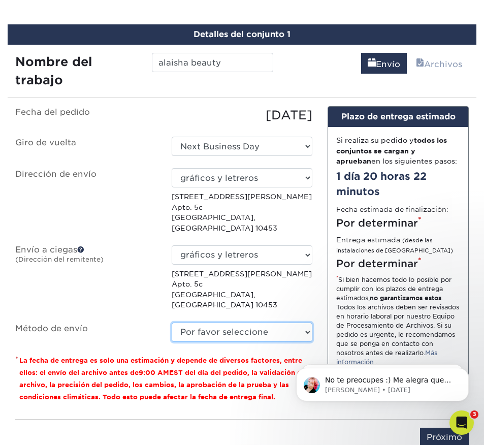
click at [215, 322] on select "Por favor seleccione Envío terrestre (+$34.08) Servicio de envío en 3 días (+$3…" at bounding box center [242, 331] width 141 height 19
select select "03"
click at [172, 322] on select "Por favor seleccione Envío terrestre (+$34.08) Servicio de envío en 3 días (+$3…" at bounding box center [242, 331] width 141 height 19
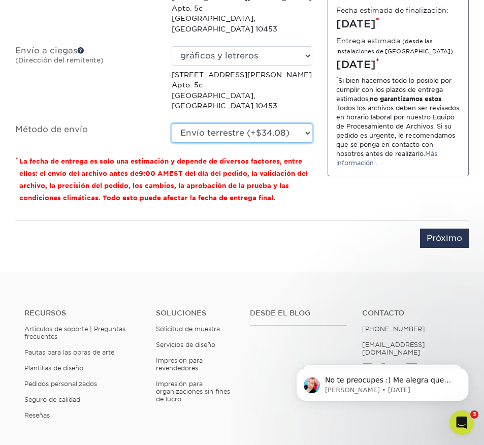
scroll to position [685, 0]
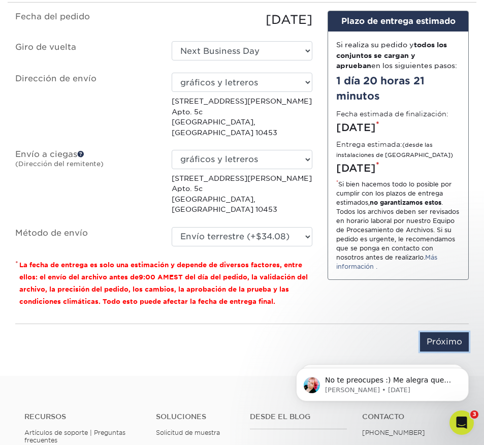
click at [444, 332] on input "Próximo" at bounding box center [444, 341] width 49 height 19
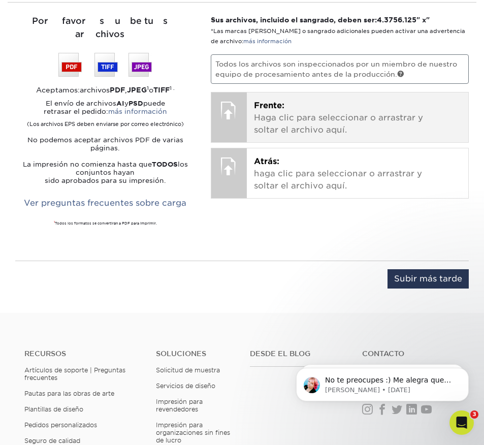
click at [288, 114] on font "Haga clic para seleccionar o arrastrar y soltar el archivo aquí." at bounding box center [338, 124] width 169 height 22
click at [325, 127] on font "Haga clic para seleccionar o arrastrar y soltar el archivo aquí." at bounding box center [338, 124] width 169 height 22
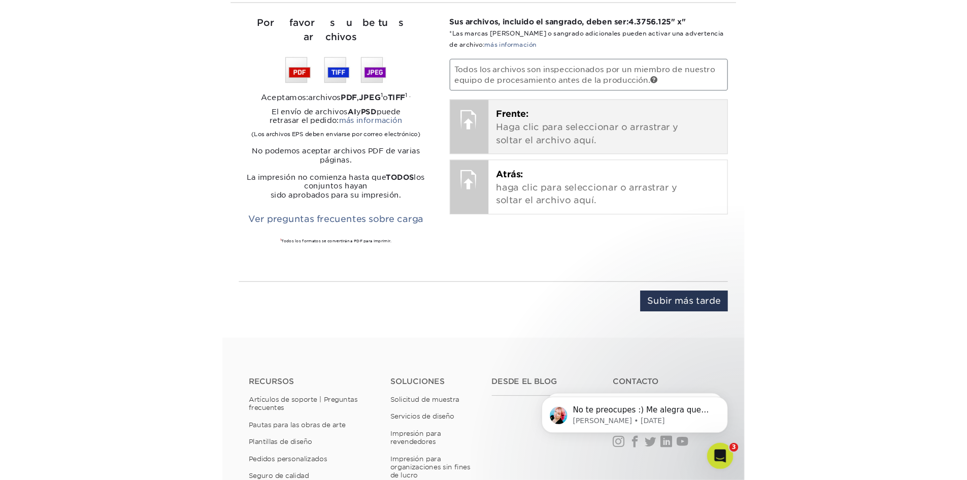
scroll to position [670, 0]
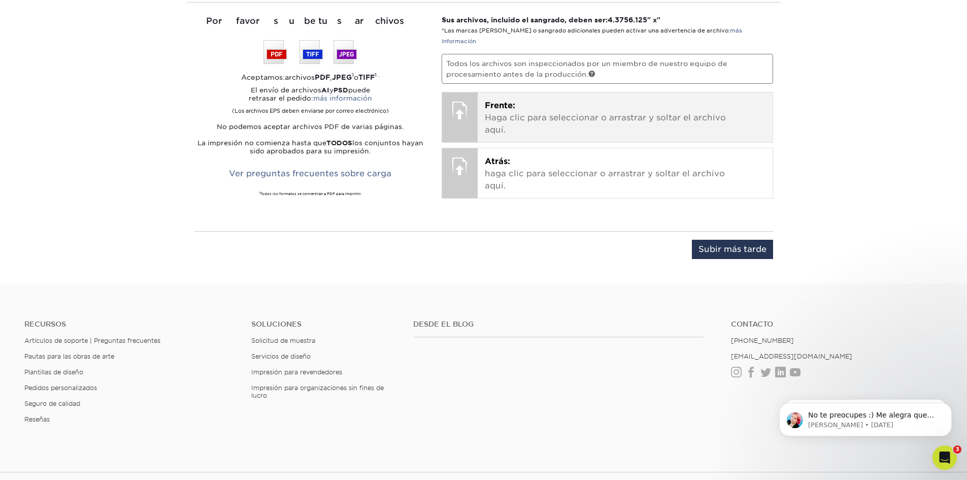
click at [536, 113] on font "Haga clic para seleccionar o arrastrar y soltar el archivo aquí." at bounding box center [605, 124] width 241 height 22
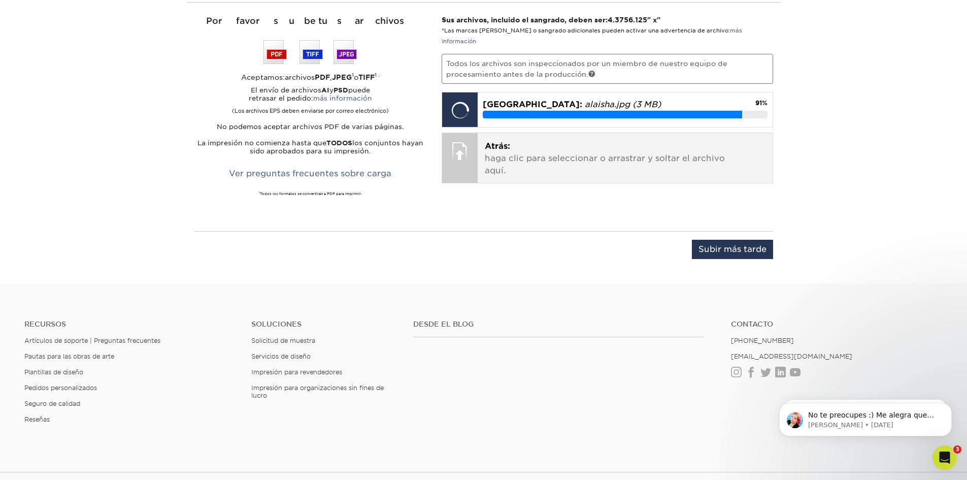
click at [512, 153] on font "haga clic para seleccionar o arrastrar y soltar el archivo aquí." at bounding box center [605, 164] width 240 height 22
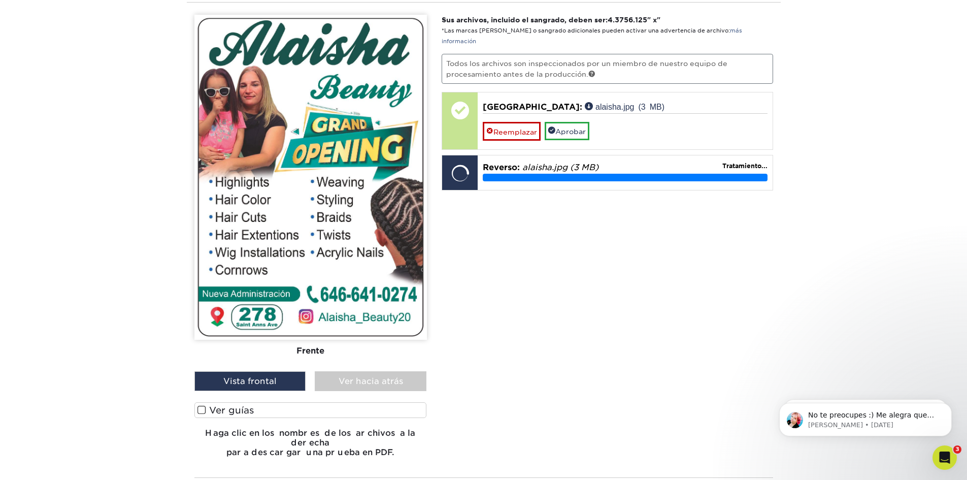
click at [202, 410] on span at bounding box center [202, 410] width 9 height 10
click at [0, 0] on input "Ver guías" at bounding box center [0, 0] width 0 height 0
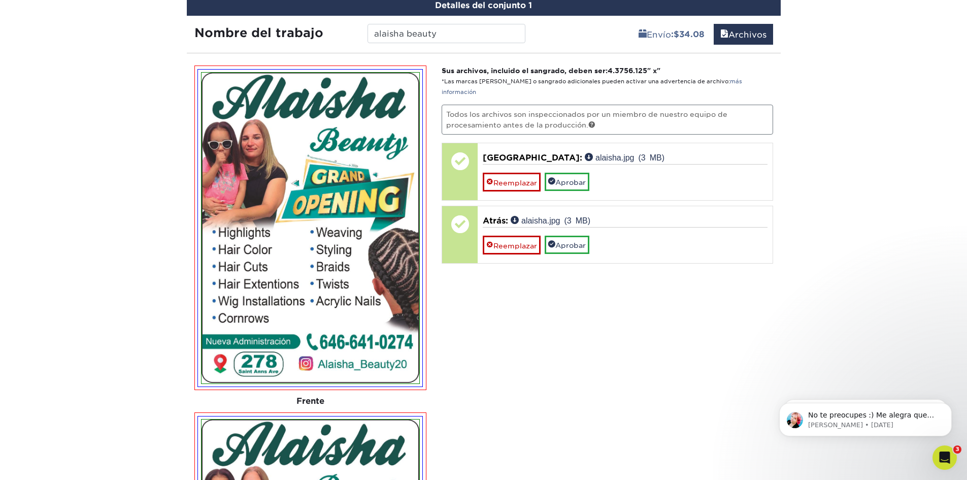
scroll to position [416, 0]
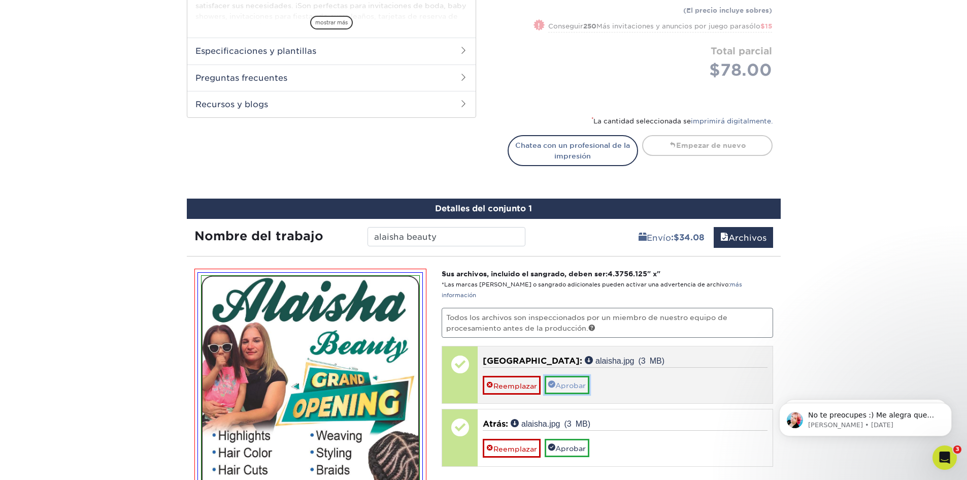
click at [571, 376] on link "Aprobar" at bounding box center [567, 385] width 45 height 18
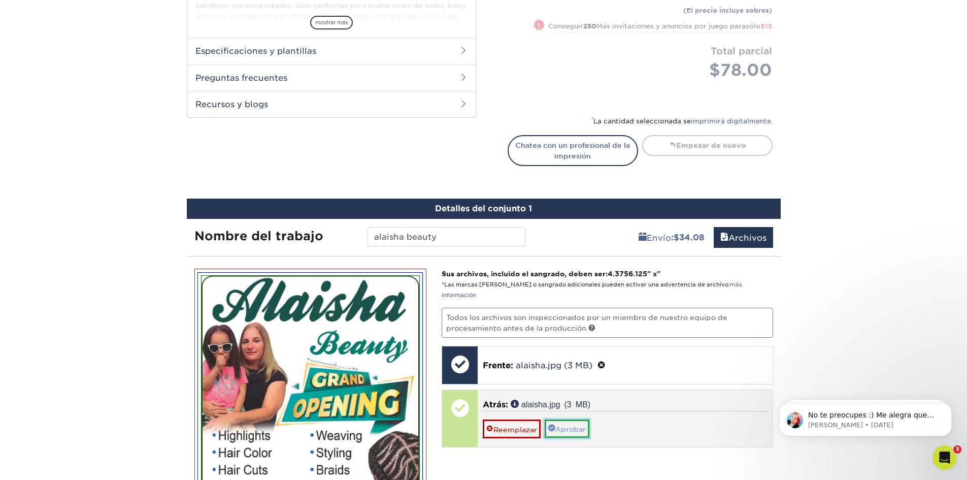
click at [573, 425] on font "Aprobar" at bounding box center [570, 429] width 30 height 8
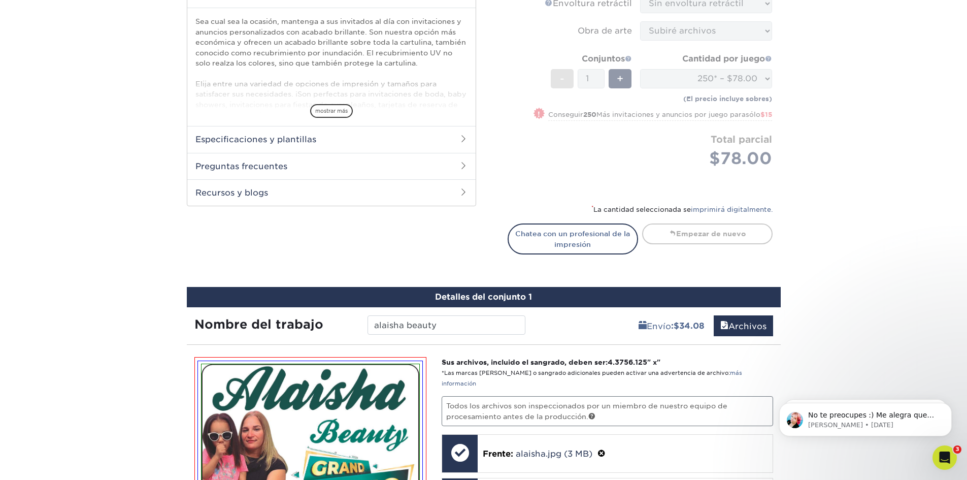
scroll to position [315, 0]
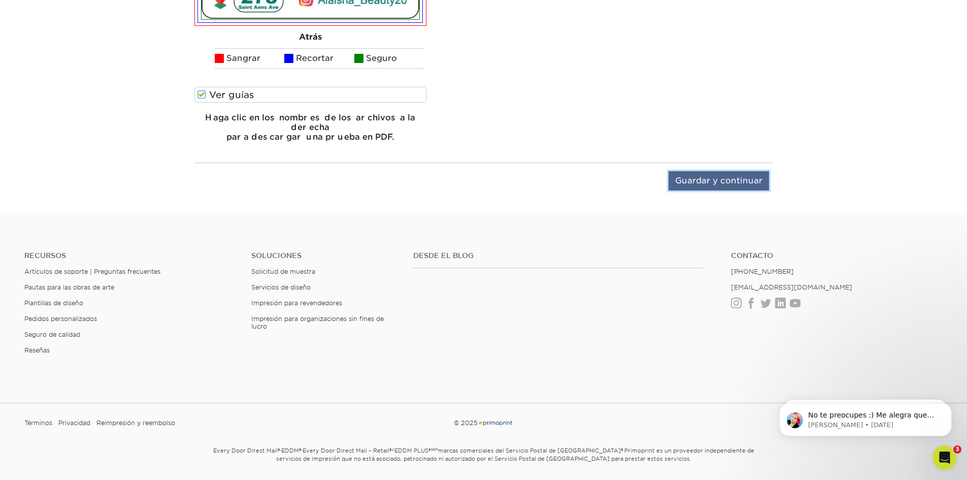
click at [728, 172] on input "Guardar y continuar" at bounding box center [719, 180] width 101 height 19
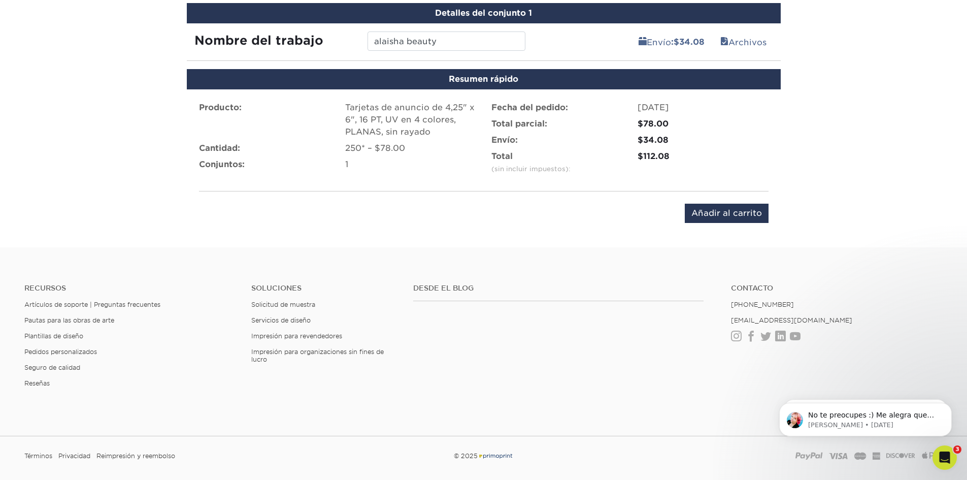
scroll to position [575, 0]
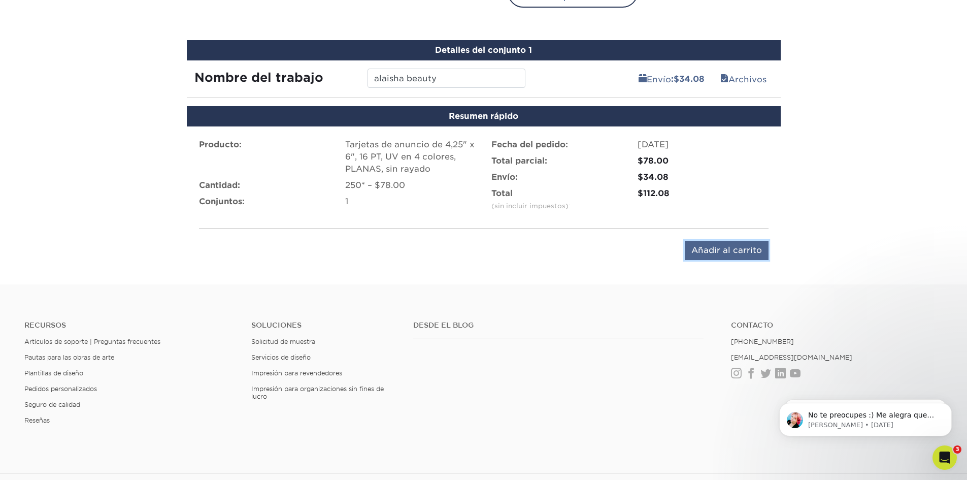
click at [749, 248] on input "Añadir al carrito" at bounding box center [727, 250] width 84 height 19
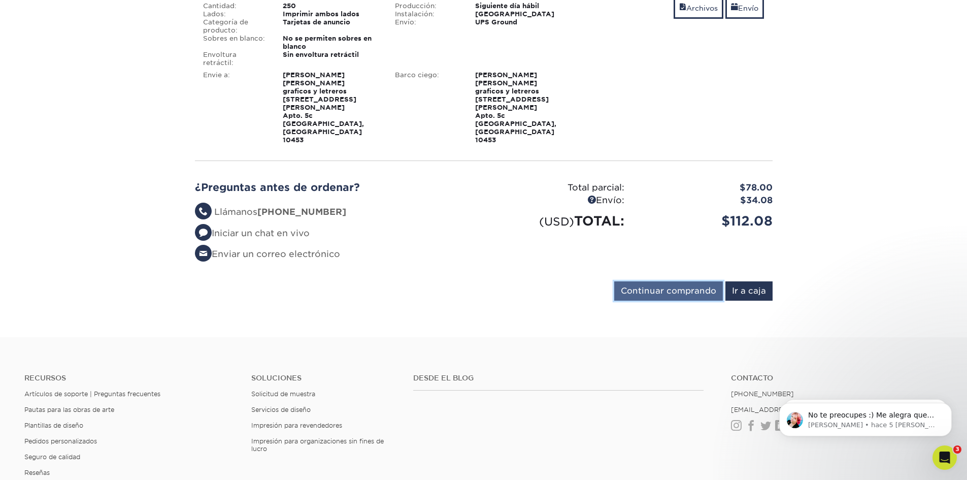
click at [702, 281] on input "Continuar comprando" at bounding box center [668, 290] width 109 height 19
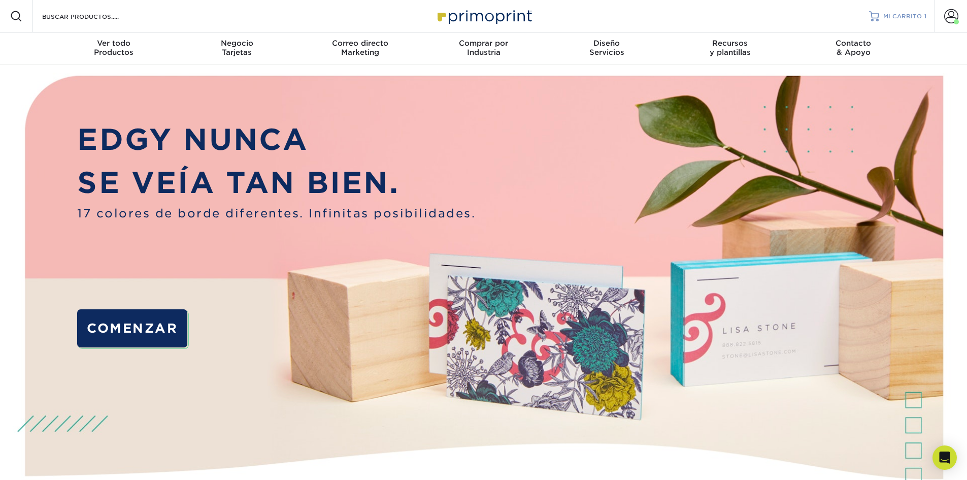
click at [906, 18] on font "MI CARRITO" at bounding box center [902, 16] width 39 height 7
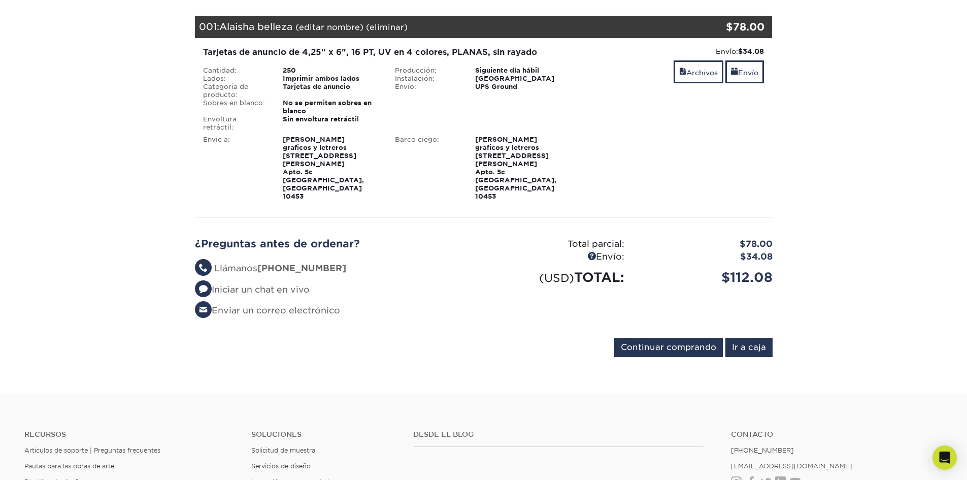
scroll to position [152, 0]
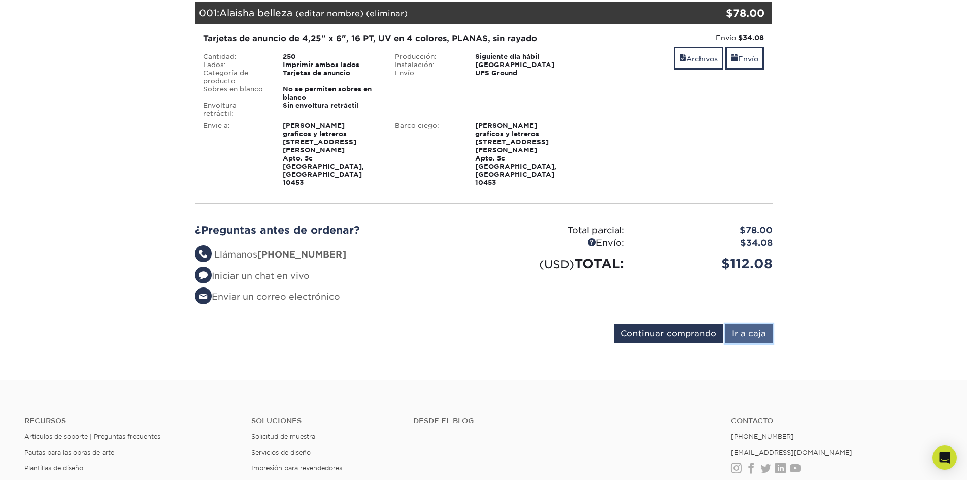
click at [750, 324] on input "Ir a caja" at bounding box center [749, 333] width 47 height 19
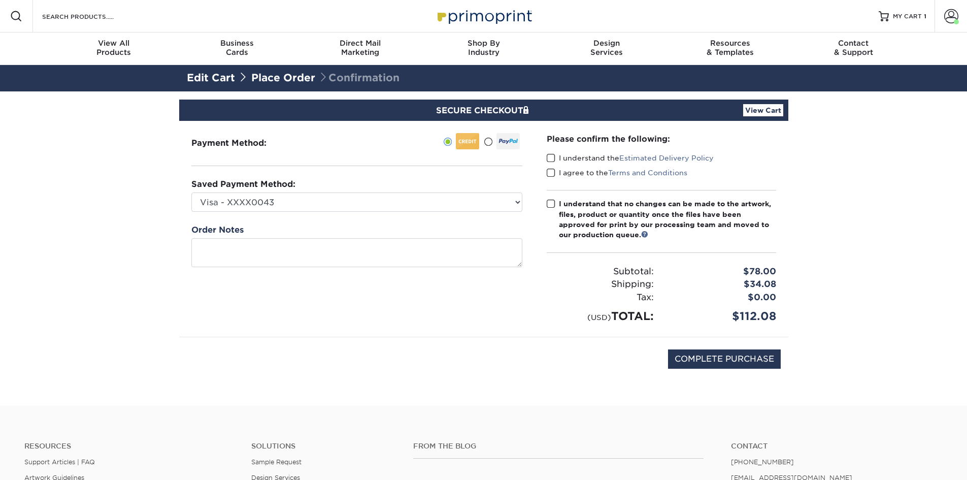
click at [553, 157] on span at bounding box center [551, 158] width 9 height 10
click at [0, 0] on input "I understand the Estimated Delivery Policy" at bounding box center [0, 0] width 0 height 0
click at [552, 171] on span at bounding box center [551, 173] width 9 height 10
click at [0, 0] on input "I agree to the Terms and Conditions" at bounding box center [0, 0] width 0 height 0
click at [551, 206] on span at bounding box center [551, 204] width 9 height 10
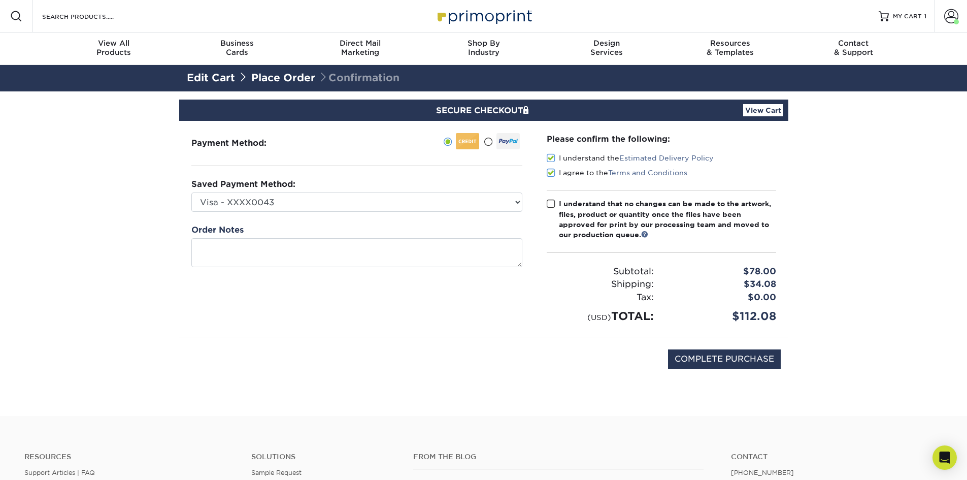
click at [0, 0] on input "I understand that no changes can be made to the artwork, files, product or quan…" at bounding box center [0, 0] width 0 height 0
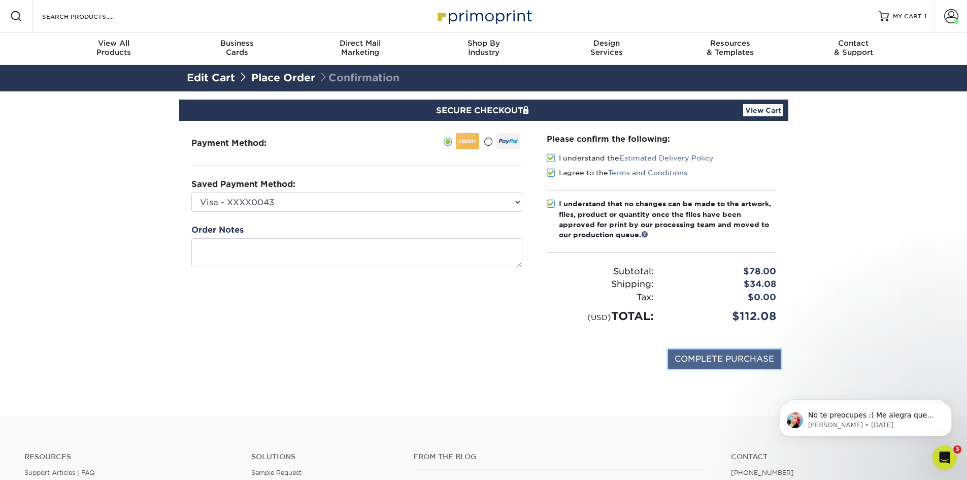
click at [729, 361] on input "COMPLETE PURCHASE" at bounding box center [724, 358] width 113 height 19
type input "PROCESSING, PLEASE WAIT..."
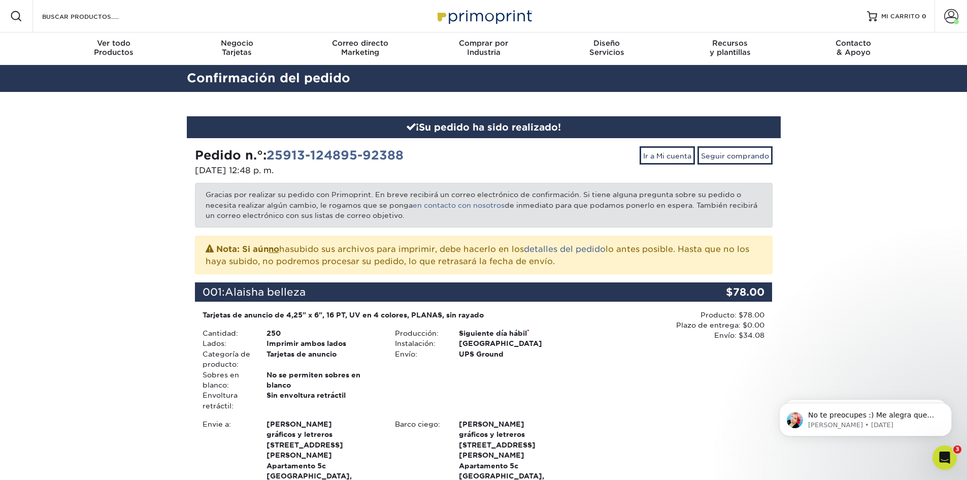
click at [516, 13] on img at bounding box center [484, 16] width 102 height 22
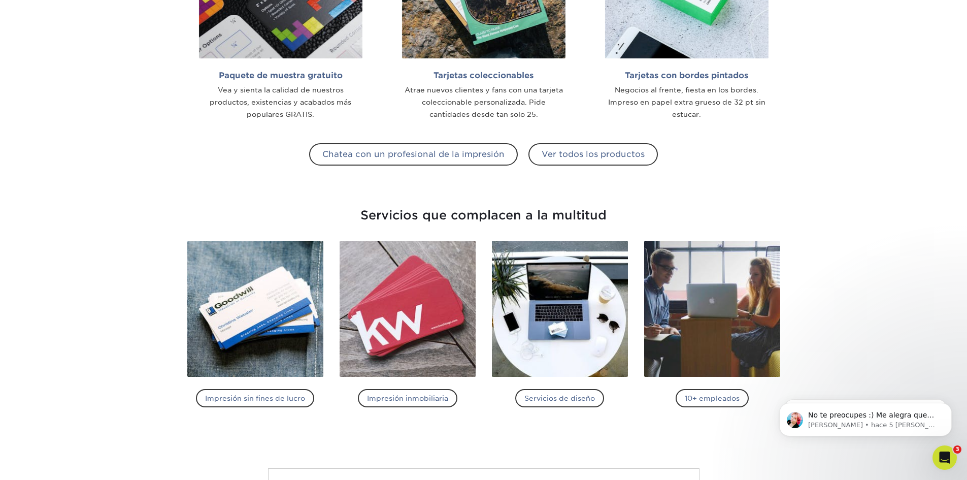
scroll to position [1113, 0]
